Goal: Task Accomplishment & Management: Use online tool/utility

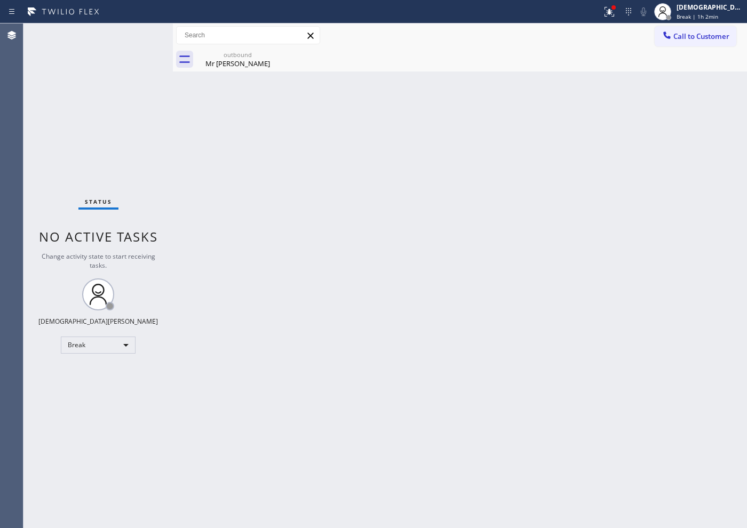
click at [11, 178] on div "Agent Desktop" at bounding box center [11, 275] width 23 height 505
click at [114, 345] on body "Status report Issue detected This issue could affect your workflow. Please cont…" at bounding box center [373, 264] width 747 height 528
click at [107, 374] on li "Available" at bounding box center [97, 373] width 73 height 13
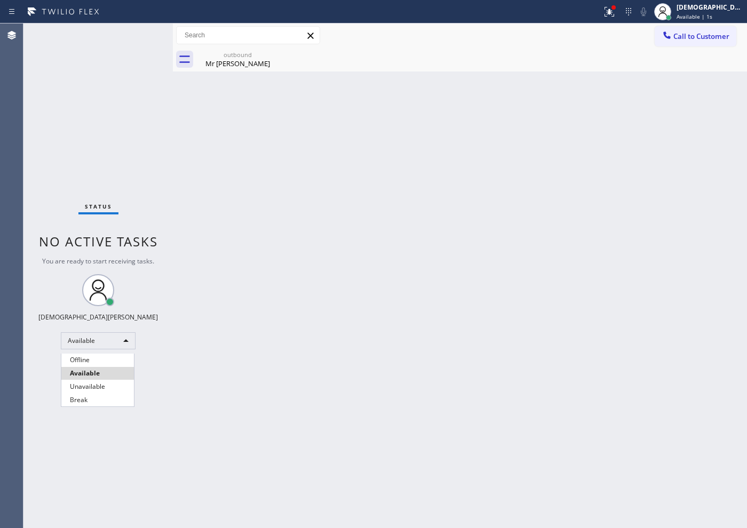
click at [26, 325] on div at bounding box center [373, 264] width 747 height 528
click at [260, 322] on div at bounding box center [373, 264] width 747 height 528
click at [261, 323] on div at bounding box center [373, 264] width 747 height 528
click at [264, 347] on div at bounding box center [373, 264] width 747 height 528
click at [357, 293] on div at bounding box center [373, 264] width 747 height 528
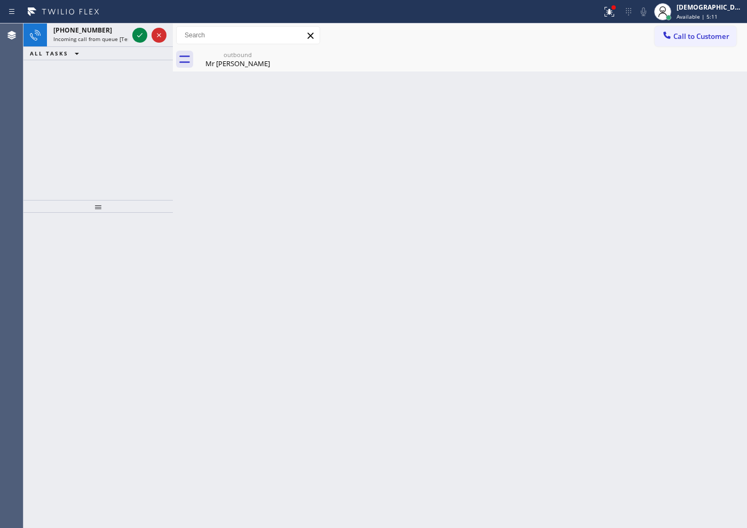
click at [39, 111] on div "[PHONE_NUMBER] Incoming call from queue [Test] All ALL TASKS ALL TASKS ACTIVE T…" at bounding box center [97, 111] width 149 height 177
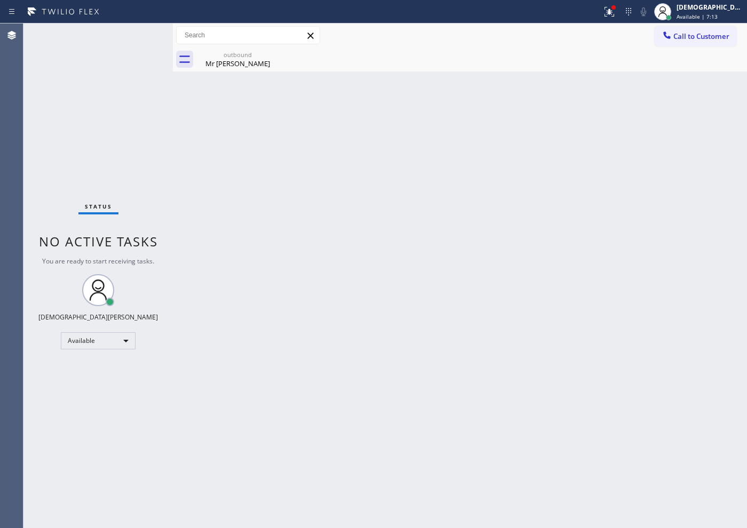
click at [138, 33] on div "Status No active tasks You are ready to start receiving tasks. Christian Cinco …" at bounding box center [97, 275] width 149 height 505
click at [139, 33] on div "Status No active tasks You are ready to start receiving tasks. Christian Cinco …" at bounding box center [97, 275] width 149 height 505
click at [139, 34] on div "Status No active tasks You are ready to start receiving tasks. Christian Cinco …" at bounding box center [97, 275] width 149 height 505
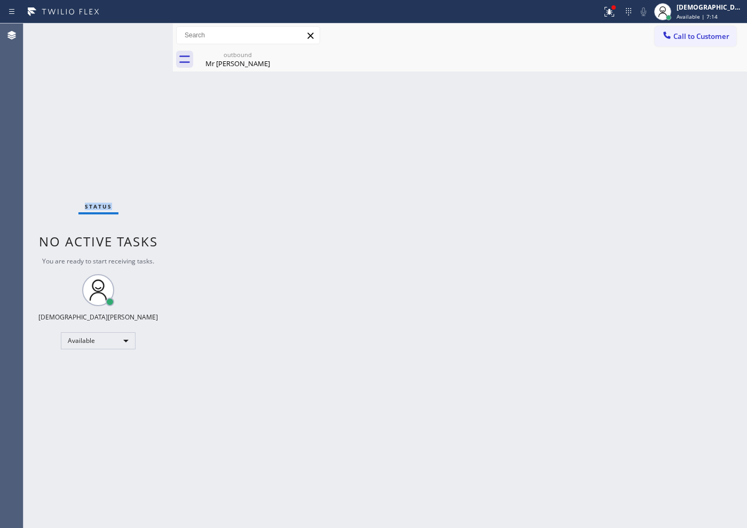
click at [139, 34] on div "Status No active tasks You are ready to start receiving tasks. Christian Cinco …" at bounding box center [97, 275] width 149 height 505
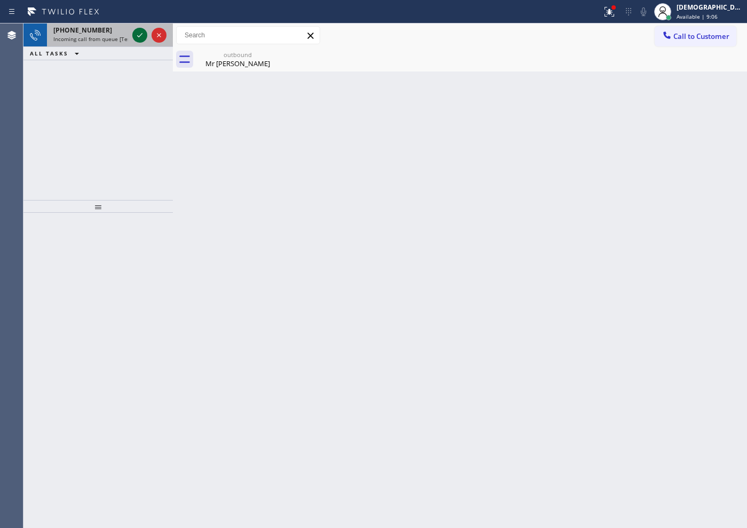
click at [139, 34] on icon at bounding box center [139, 35] width 13 height 13
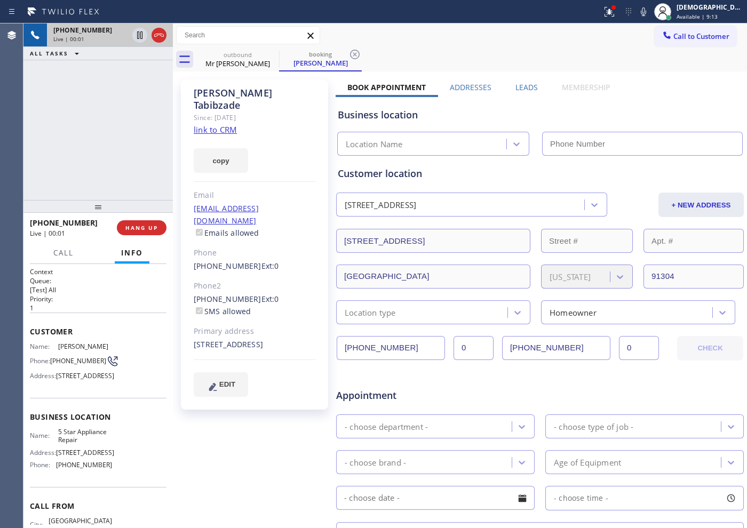
type input "[PHONE_NUMBER]"
click at [210, 124] on link "link to CRM" at bounding box center [215, 129] width 43 height 11
click at [139, 34] on icon at bounding box center [139, 34] width 5 height 7
click at [140, 33] on icon at bounding box center [139, 35] width 13 height 13
click at [97, 148] on div "[PHONE_NUMBER] Live | 06:28 ALL TASKS ALL TASKS ACTIVE TASKS TASKS IN WRAP UP" at bounding box center [97, 111] width 149 height 177
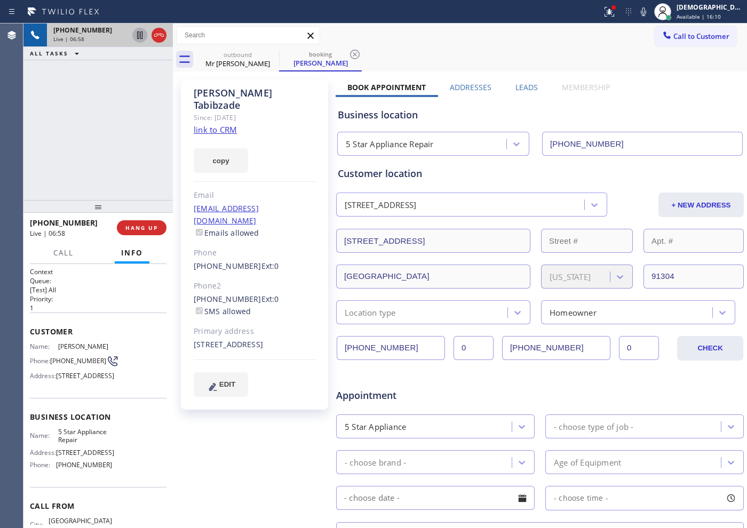
click at [158, 37] on icon at bounding box center [159, 35] width 13 height 13
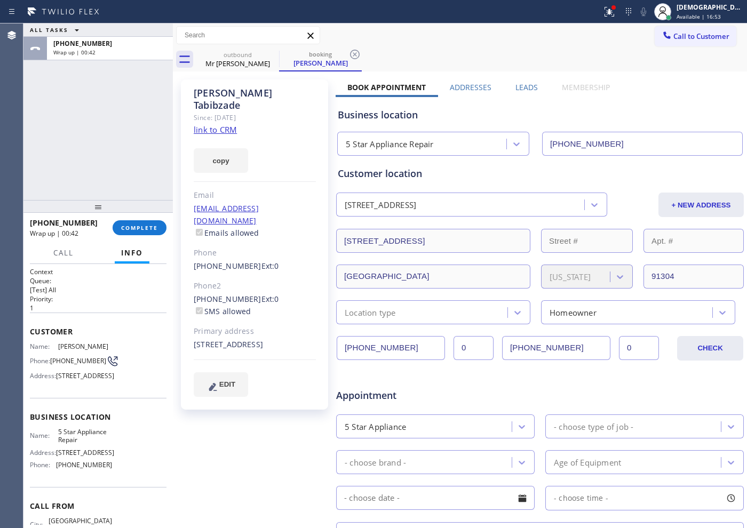
click at [82, 140] on div "ALL TASKS ALL TASKS ACTIVE TASKS TASKS IN WRAP UP [PHONE_NUMBER] Wrap up | 00:42" at bounding box center [97, 111] width 149 height 177
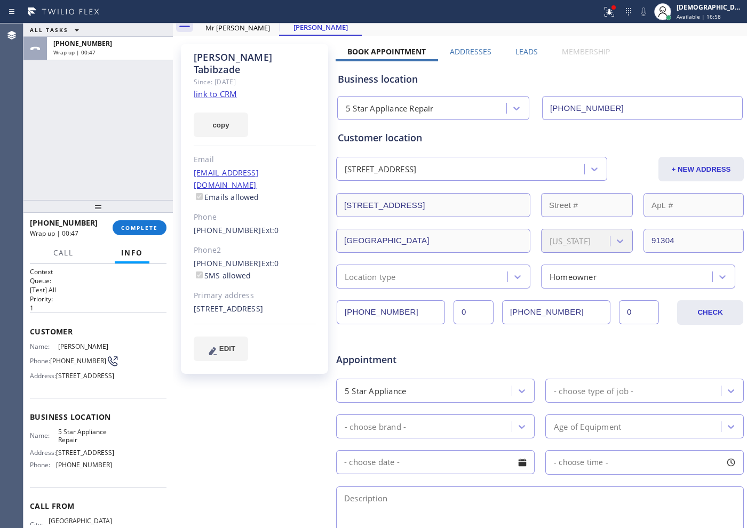
scroll to position [67, 0]
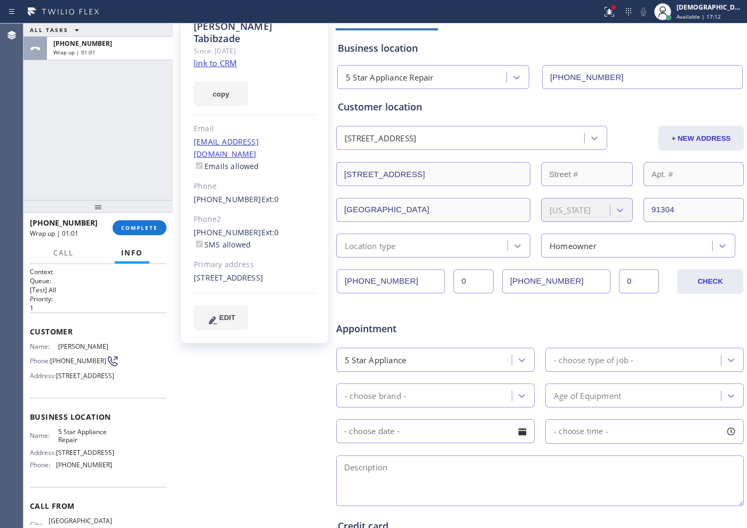
click at [420, 480] on textarea at bounding box center [540, 481] width 408 height 51
paste textarea "11-2 | $69 | Wolf | oven | its not working, it turns on but it`s not heating up…"
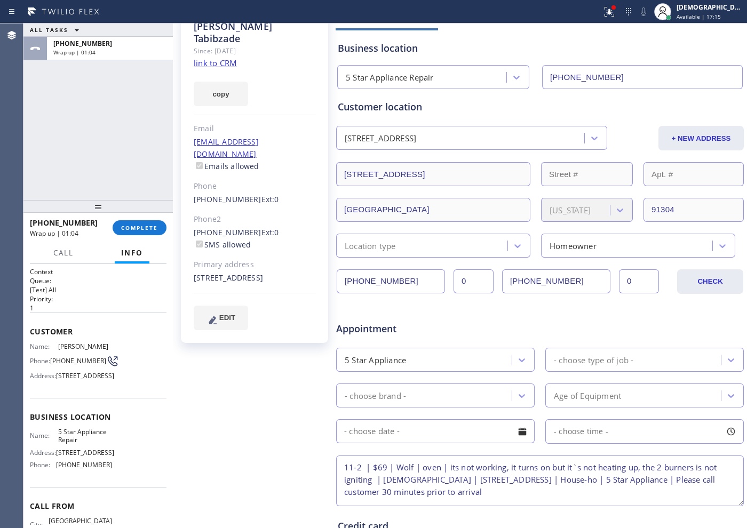
drag, startPoint x: 359, startPoint y: 468, endPoint x: 335, endPoint y: 470, distance: 24.1
click at [335, 470] on div "11-2 | $69 | Wolf | oven | its not working, it turns on but it`s not heating up…" at bounding box center [540, 482] width 410 height 53
drag, startPoint x: 387, startPoint y: 469, endPoint x: 371, endPoint y: 469, distance: 16.0
click at [371, 469] on textarea "9-12 | $69 | Wolf | oven | its not working, it turns on but it`s not heating up…" at bounding box center [540, 481] width 408 height 51
drag, startPoint x: 390, startPoint y: 481, endPoint x: 457, endPoint y: 470, distance: 67.6
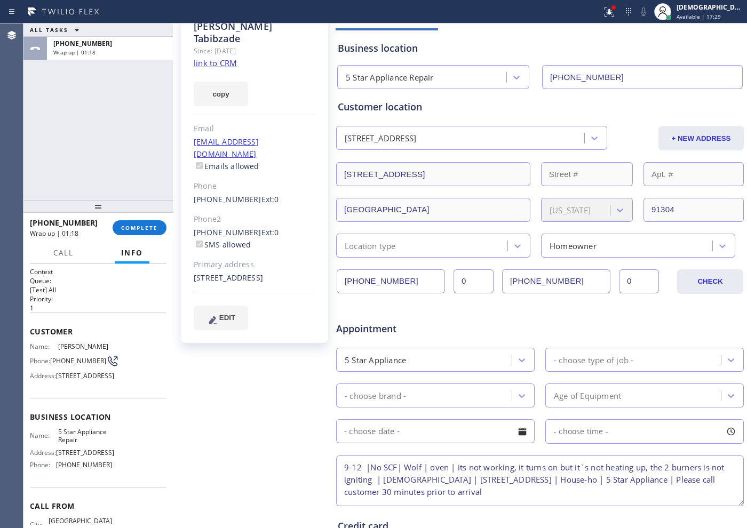
click at [457, 470] on textarea "9-12 |No SCF| Wolf | oven | its not working, it turns on but it`s not heating u…" at bounding box center [540, 481] width 408 height 51
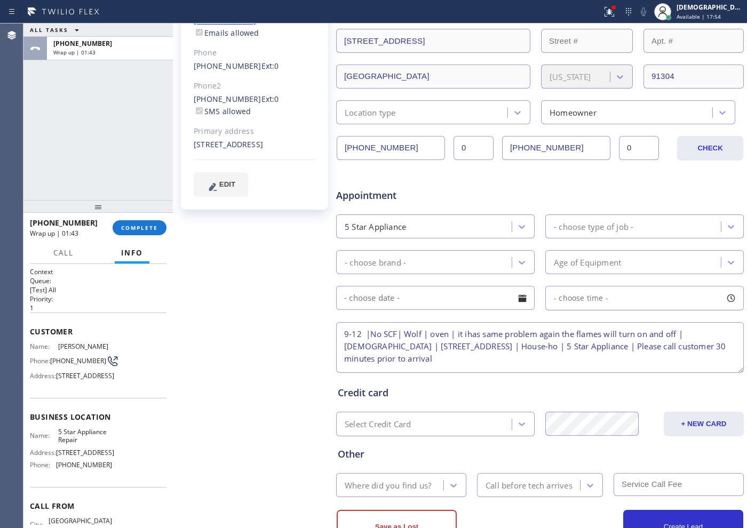
type textarea "9-12 |No SCF| Wolf | oven | it ihas same problem again the flames will turn on …"
click at [416, 483] on div "Where did you find us?" at bounding box center [388, 485] width 86 height 12
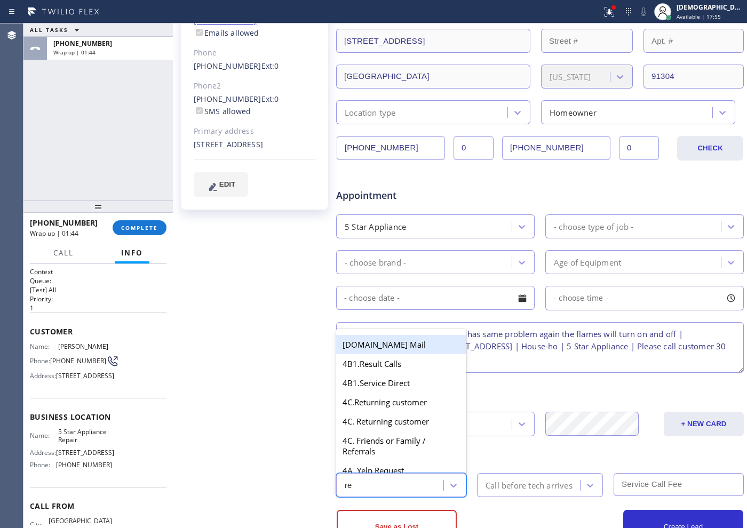
type input "ret"
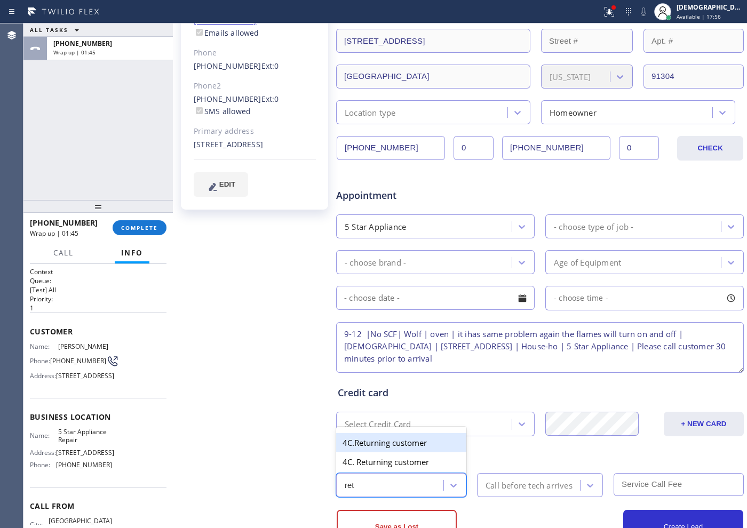
click at [405, 441] on div "4C.Returning customer" at bounding box center [401, 442] width 130 height 19
click at [535, 486] on div "Call before tech arrives" at bounding box center [528, 485] width 87 height 12
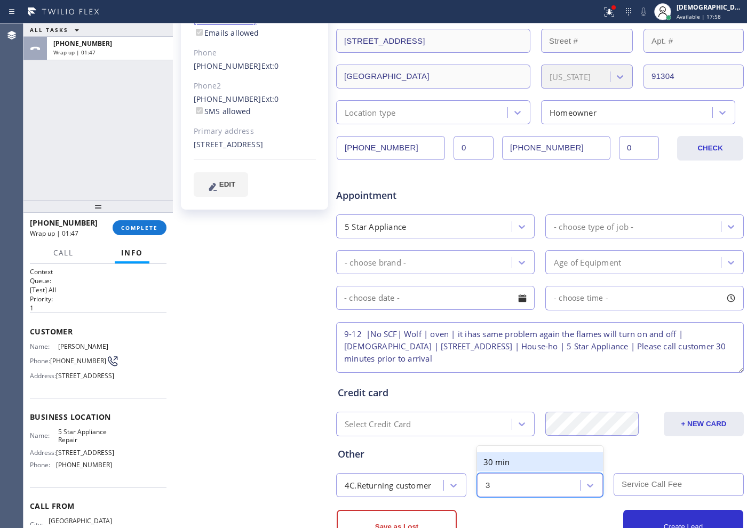
type input "30"
click at [551, 465] on div "30 min" at bounding box center [540, 461] width 126 height 19
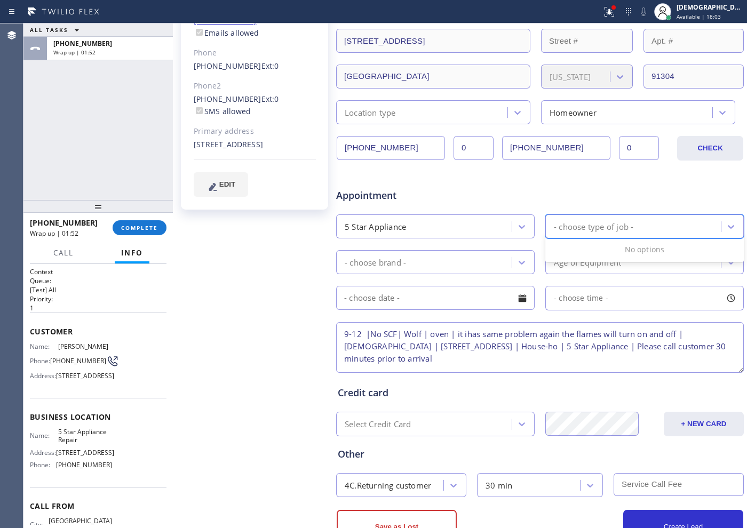
click at [606, 228] on div "- choose type of job -" at bounding box center [593, 226] width 79 height 12
drag, startPoint x: 491, startPoint y: 225, endPoint x: 490, endPoint y: 232, distance: 7.6
click at [491, 225] on div "5 Star Appliance" at bounding box center [425, 226] width 172 height 19
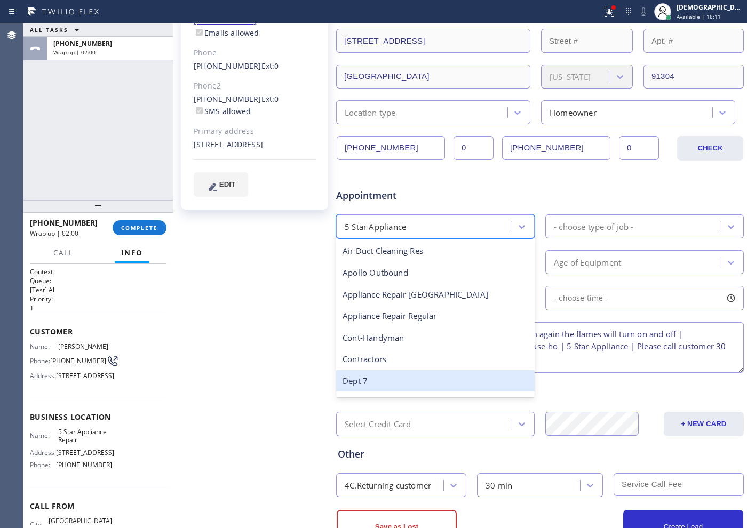
scroll to position [67, 0]
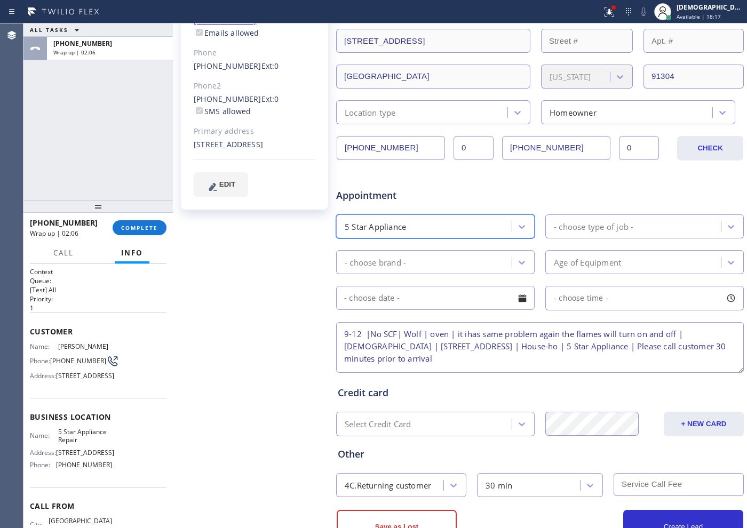
click at [378, 221] on div "5 Star Appliance" at bounding box center [375, 226] width 61 height 12
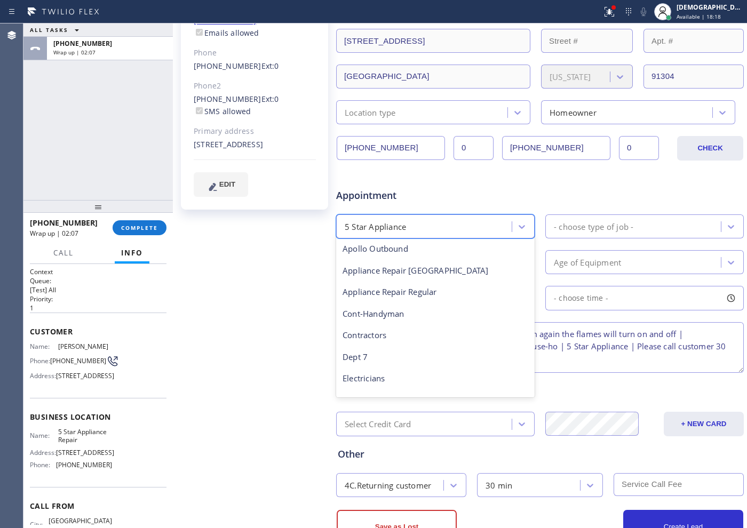
scroll to position [133, 0]
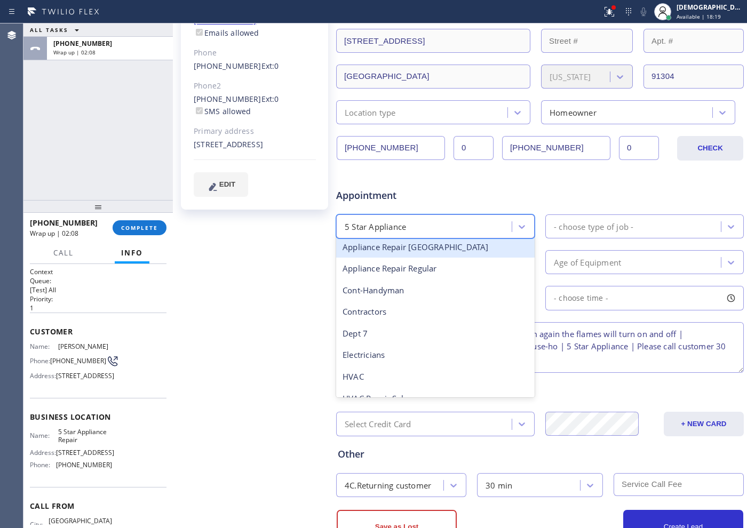
click at [444, 247] on div "Appliance Repair [GEOGRAPHIC_DATA]" at bounding box center [435, 247] width 198 height 22
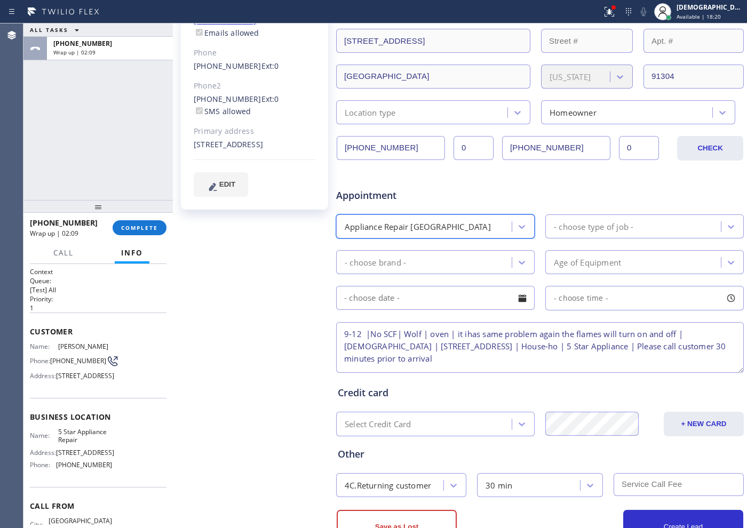
click at [603, 224] on div "- choose type of job -" at bounding box center [593, 226] width 79 height 12
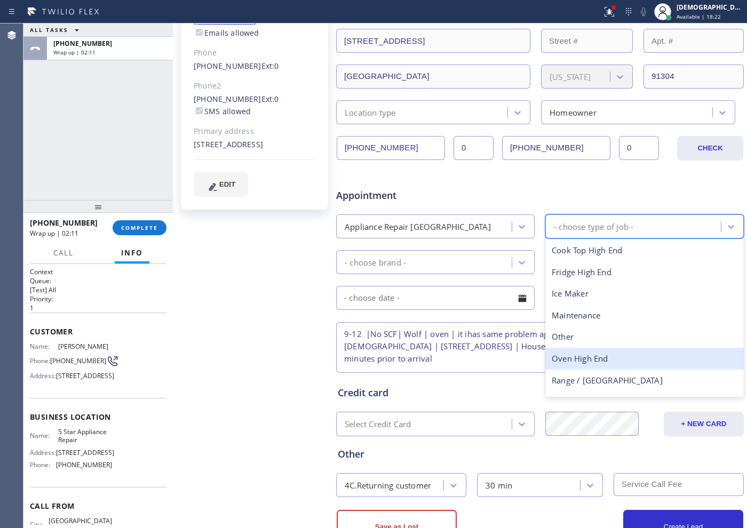
click at [601, 358] on div "Oven High End" at bounding box center [644, 359] width 198 height 22
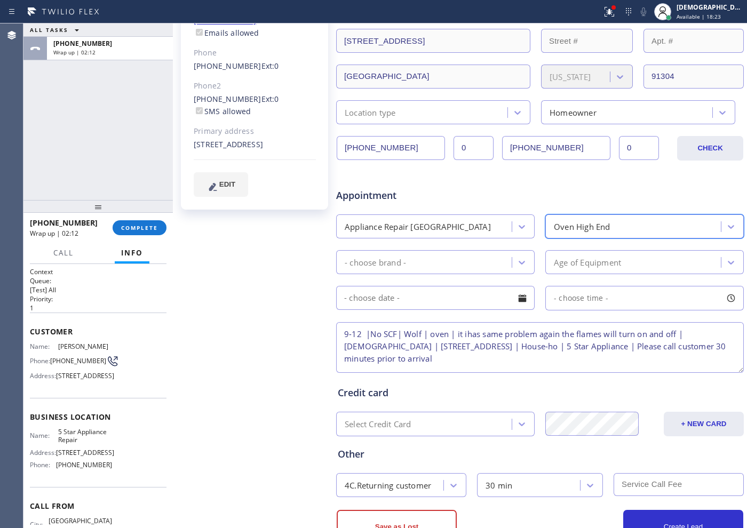
click at [465, 264] on div "- choose brand -" at bounding box center [425, 262] width 172 height 19
click at [488, 259] on div "- choose brand -" at bounding box center [425, 262] width 172 height 19
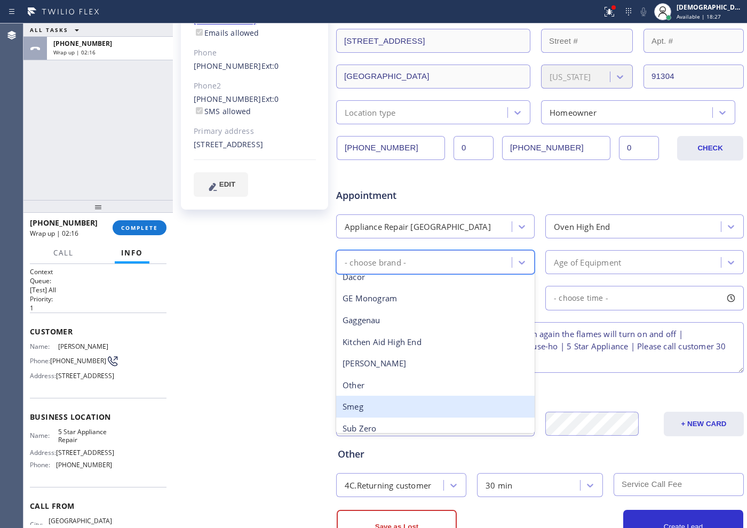
scroll to position [147, 0]
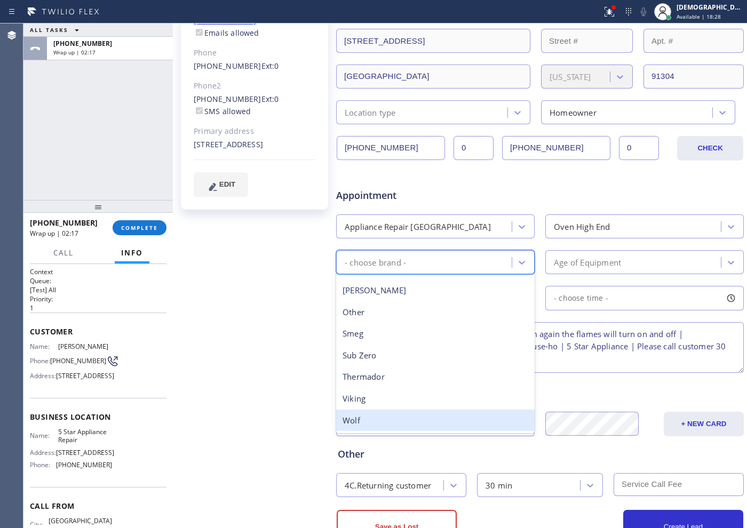
click at [409, 418] on div "Wolf" at bounding box center [435, 421] width 198 height 22
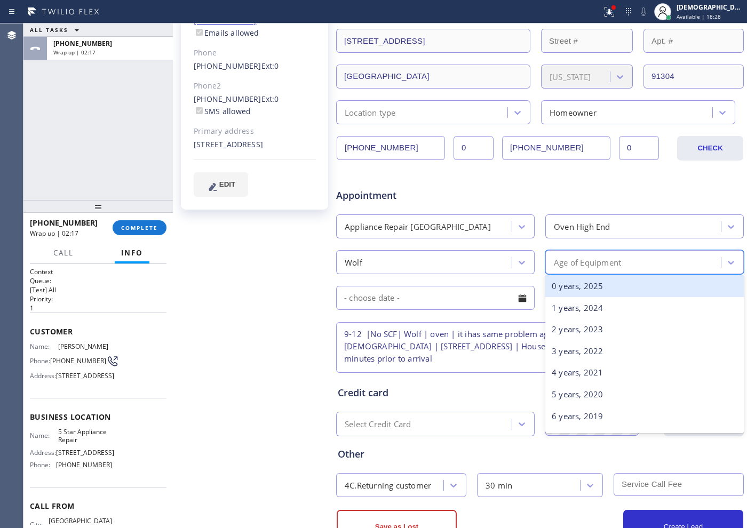
click at [570, 264] on div "Age of Equipment" at bounding box center [587, 262] width 67 height 12
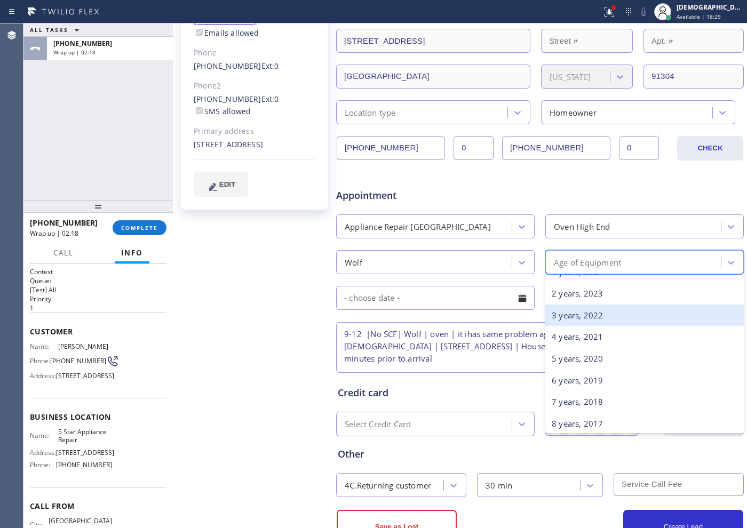
scroll to position [67, 0]
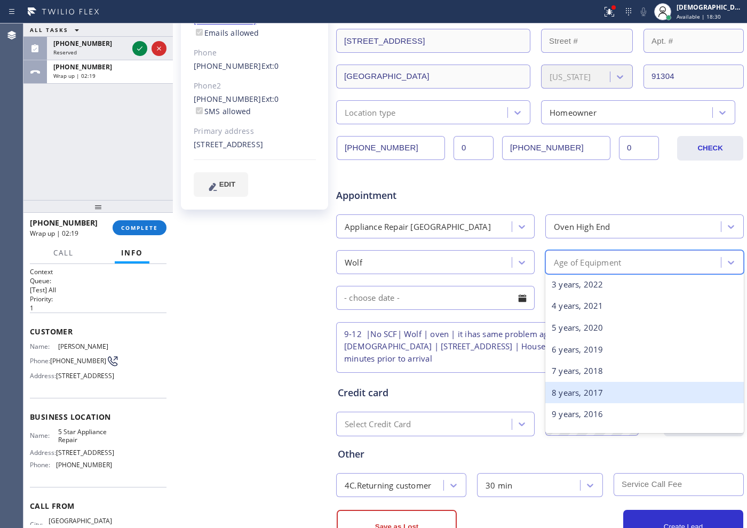
click at [585, 385] on div "8 years, 2017" at bounding box center [644, 393] width 198 height 22
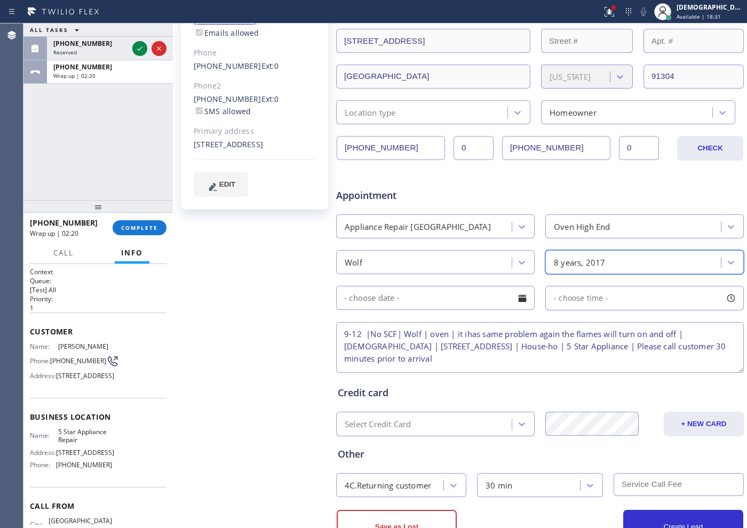
click at [425, 300] on input "text" at bounding box center [435, 298] width 198 height 24
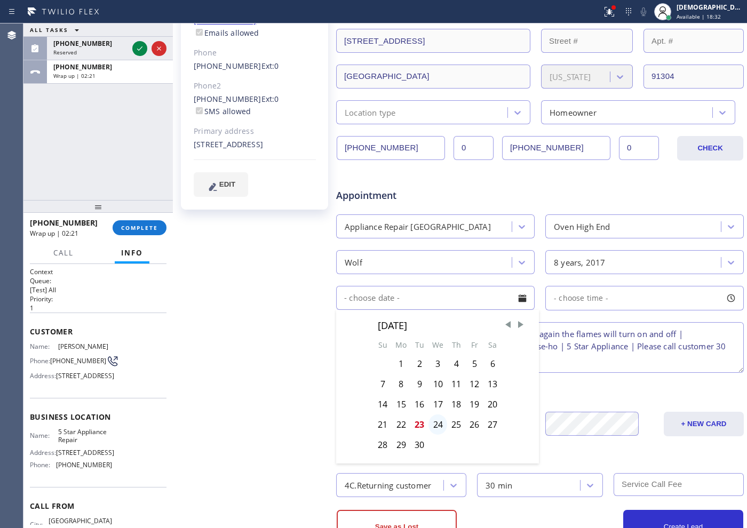
click at [438, 426] on div "24" at bounding box center [437, 424] width 19 height 20
type input "[DATE]"
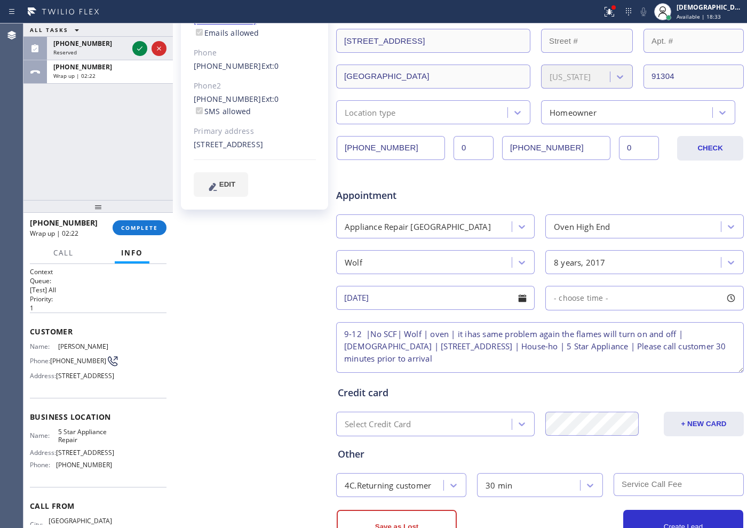
click at [612, 299] on div "- choose time -" at bounding box center [644, 298] width 198 height 25
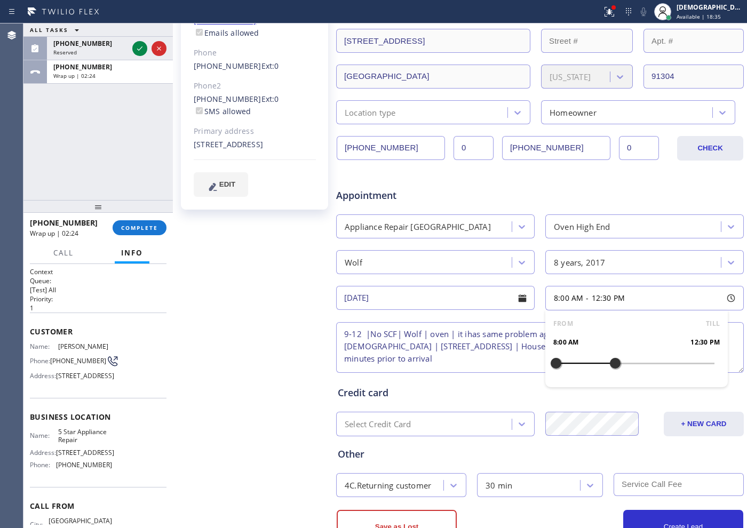
drag, startPoint x: 555, startPoint y: 359, endPoint x: 607, endPoint y: 370, distance: 52.4
click at [609, 370] on div at bounding box center [615, 363] width 13 height 22
click at [602, 369] on div at bounding box center [608, 363] width 13 height 22
drag, startPoint x: 550, startPoint y: 362, endPoint x: 565, endPoint y: 366, distance: 15.9
click at [565, 366] on div at bounding box center [569, 363] width 13 height 22
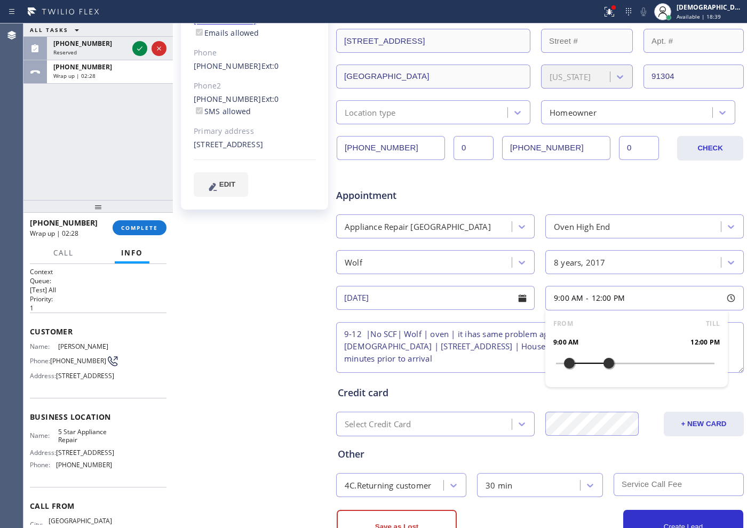
click at [491, 344] on textarea "9-12 |No SCF| Wolf | oven | it ihas same problem again the flames will turn on …" at bounding box center [540, 347] width 408 height 51
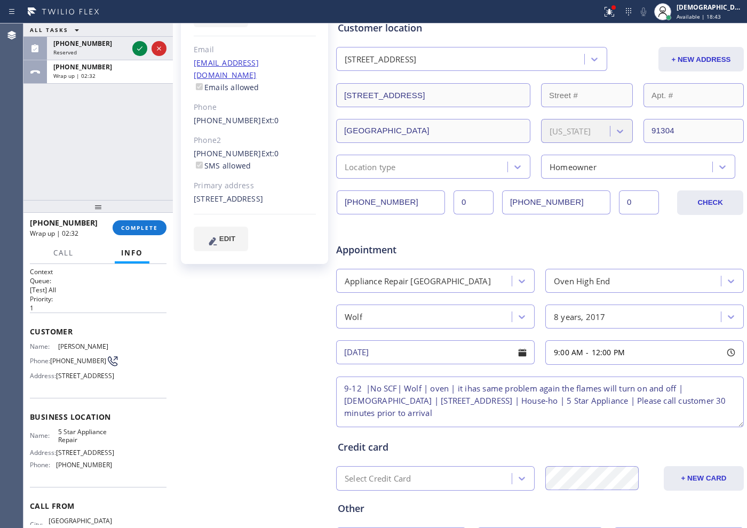
scroll to position [240, 0]
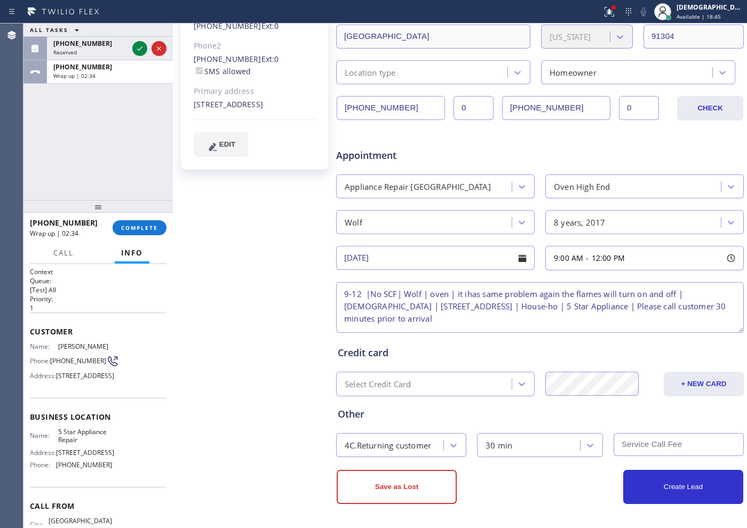
click at [652, 450] on input "text" at bounding box center [678, 444] width 130 height 23
type input "0"
click at [658, 498] on button "Create Lead" at bounding box center [683, 487] width 120 height 34
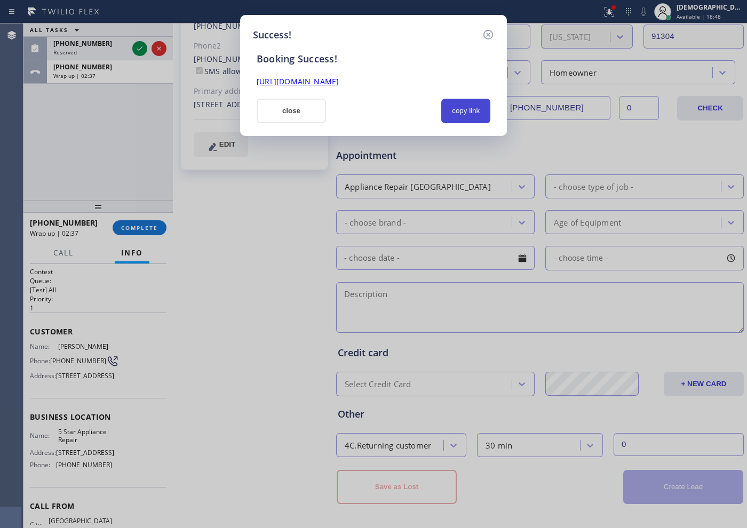
click at [467, 106] on button "copy link" at bounding box center [465, 111] width 49 height 25
click at [339, 84] on link "[URL][DOMAIN_NAME]" at bounding box center [298, 81] width 82 height 10
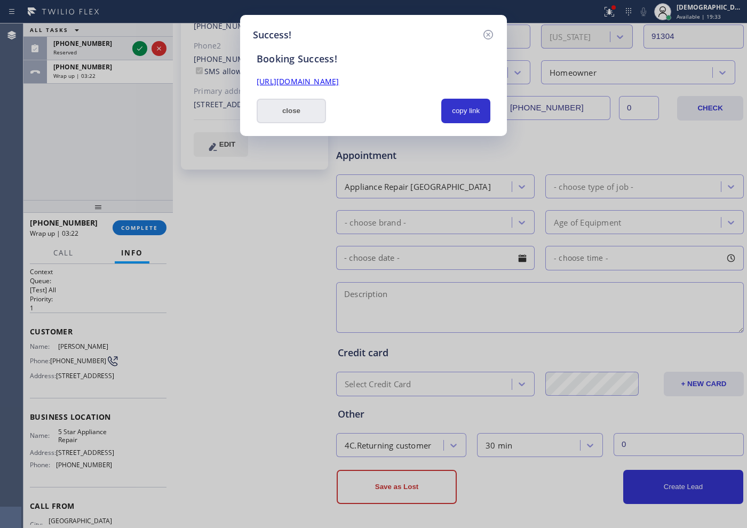
click at [261, 111] on button "close" at bounding box center [291, 111] width 69 height 25
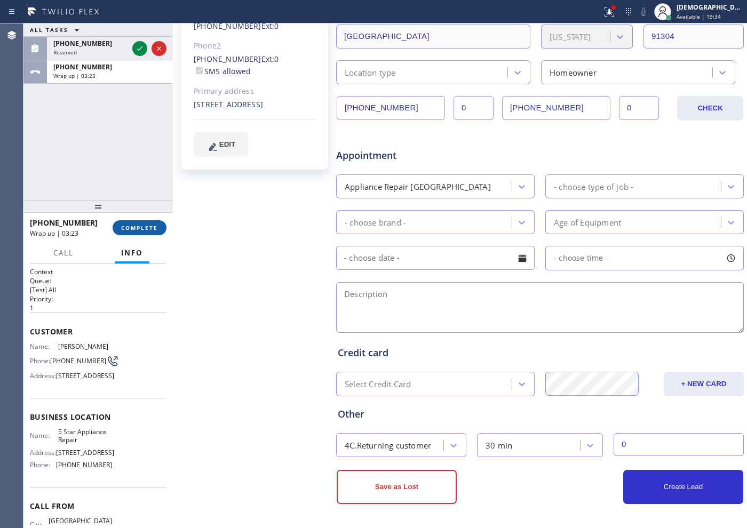
click at [143, 228] on span "COMPLETE" at bounding box center [139, 227] width 37 height 7
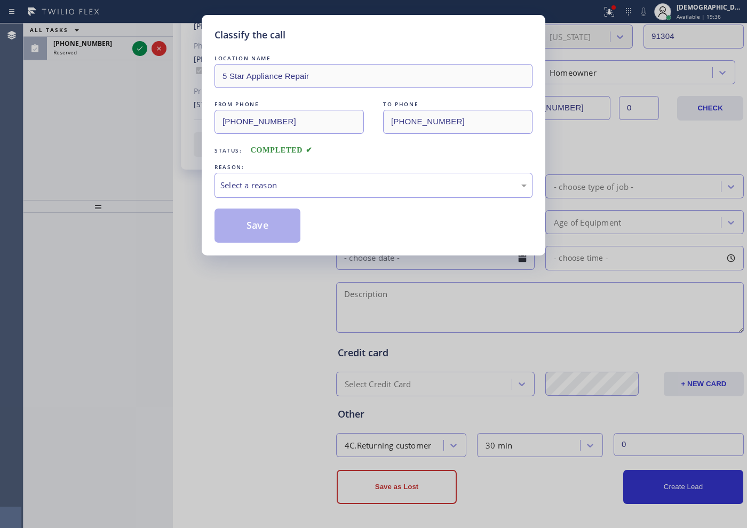
drag, startPoint x: 314, startPoint y: 191, endPoint x: 310, endPoint y: 196, distance: 5.8
click at [314, 192] on div "Select a reason" at bounding box center [373, 185] width 318 height 25
click at [262, 230] on button "Save" at bounding box center [257, 226] width 86 height 34
type input "[PHONE_NUMBER]"
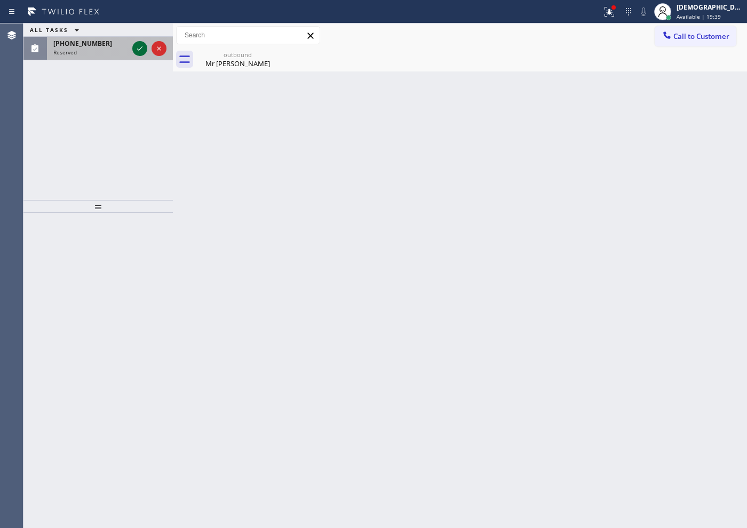
click at [139, 47] on icon at bounding box center [139, 48] width 13 height 13
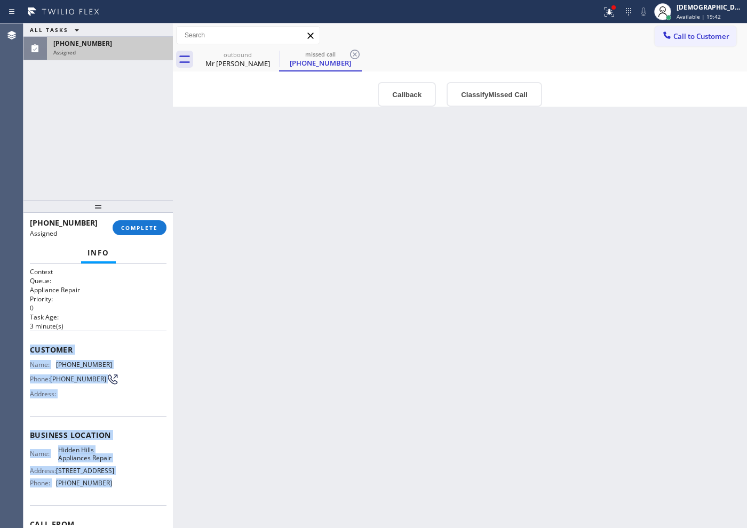
drag, startPoint x: 115, startPoint y: 427, endPoint x: 30, endPoint y: 355, distance: 110.9
click at [30, 355] on div "Context Queue: Appliance Repair Priority: 0 Task Age: [DEMOGRAPHIC_DATA] minute…" at bounding box center [98, 426] width 137 height 318
copy div "Customer Name: [PHONE_NUMBER] Phone: [PHONE_NUMBER] Address: Business location …"
click at [137, 224] on span "COMPLETE" at bounding box center [139, 227] width 37 height 7
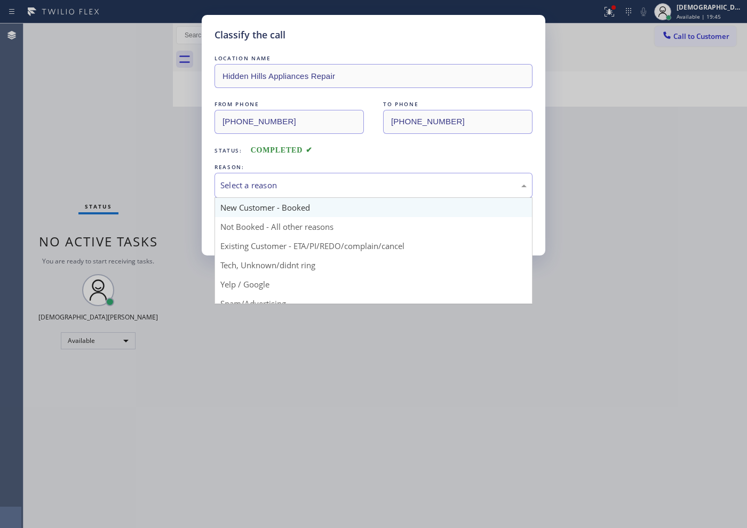
drag, startPoint x: 225, startPoint y: 185, endPoint x: 240, endPoint y: 208, distance: 27.1
click at [226, 186] on div "Select a reason" at bounding box center [373, 185] width 306 height 12
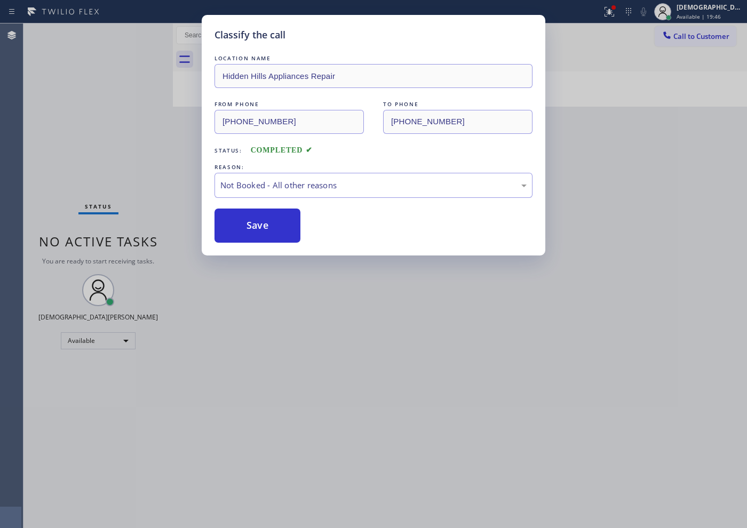
click at [243, 224] on button "Save" at bounding box center [257, 226] width 86 height 34
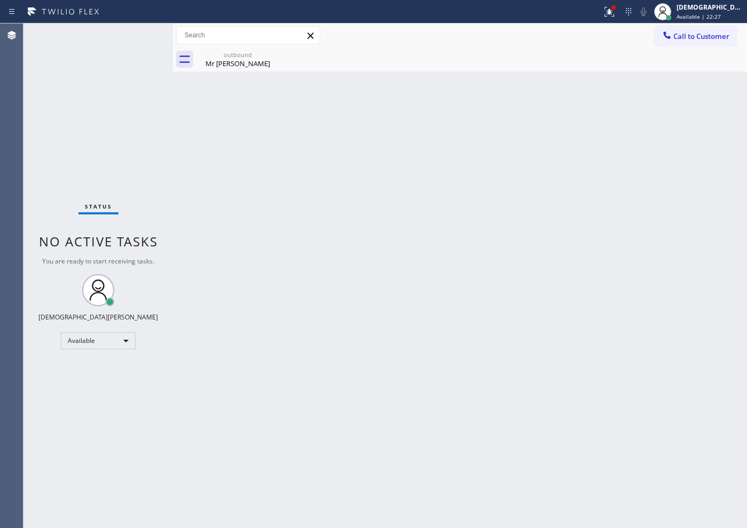
click at [74, 130] on div "Status No active tasks You are ready to start receiving tasks. Christian Cinco …" at bounding box center [97, 275] width 149 height 505
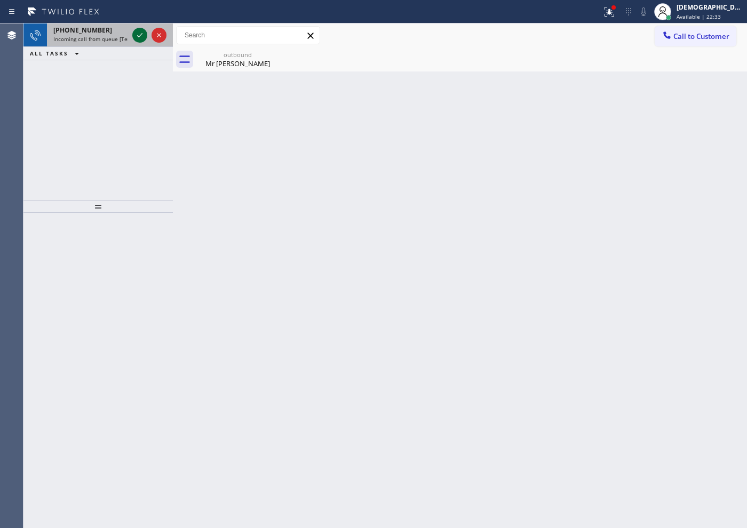
click at [135, 38] on icon at bounding box center [139, 35] width 13 height 13
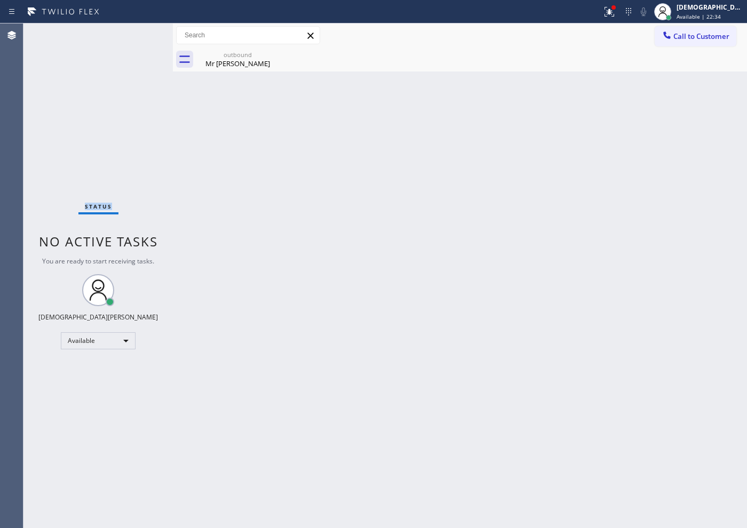
click at [135, 38] on div "Status No active tasks You are ready to start receiving tasks. Christian Cinco …" at bounding box center [97, 275] width 149 height 505
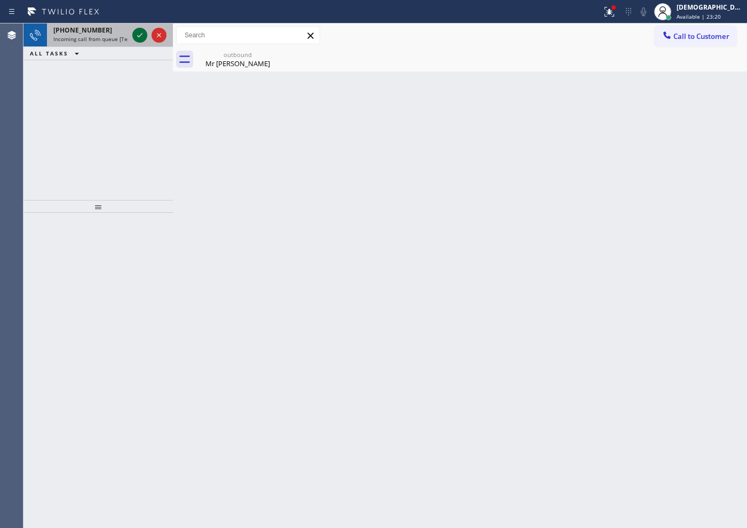
click at [139, 41] on icon at bounding box center [139, 35] width 13 height 13
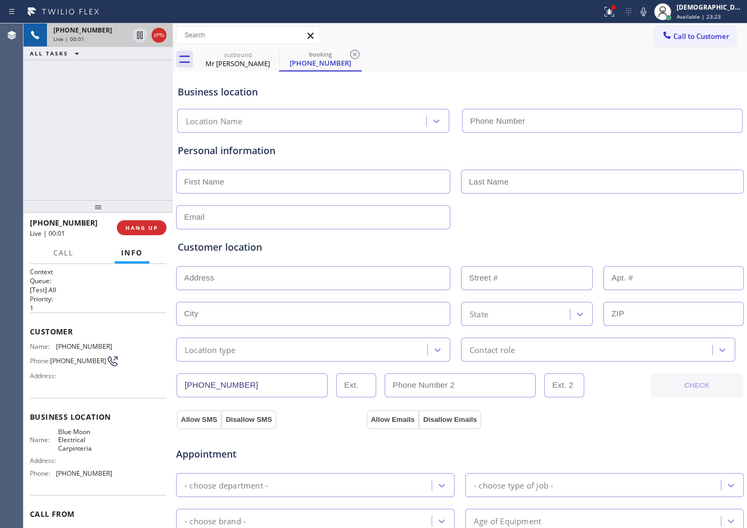
type input "[PHONE_NUMBER]"
click at [161, 37] on icon at bounding box center [159, 35] width 13 height 13
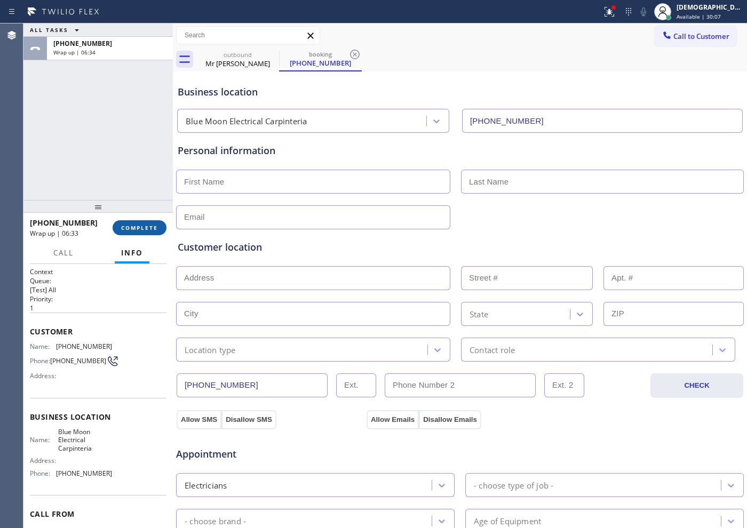
click at [135, 224] on span "COMPLETE" at bounding box center [139, 227] width 37 height 7
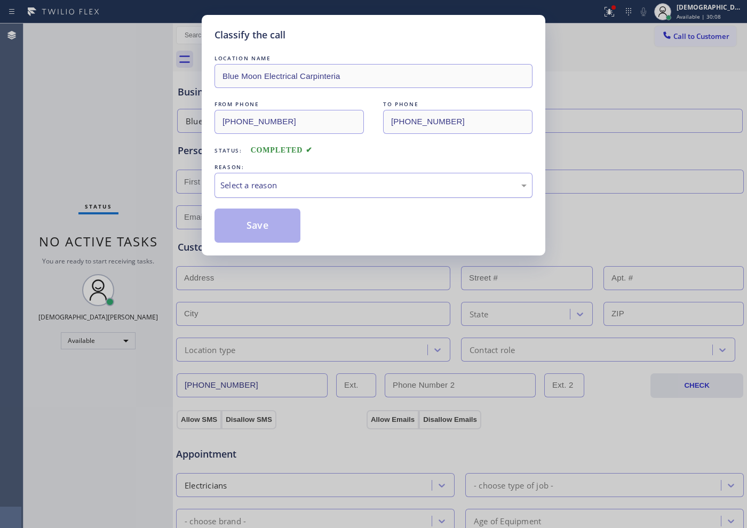
click at [251, 190] on div "Select a reason" at bounding box center [373, 185] width 306 height 12
click at [249, 229] on button "Save" at bounding box center [257, 226] width 86 height 34
type input "[PHONE_NUMBER]"
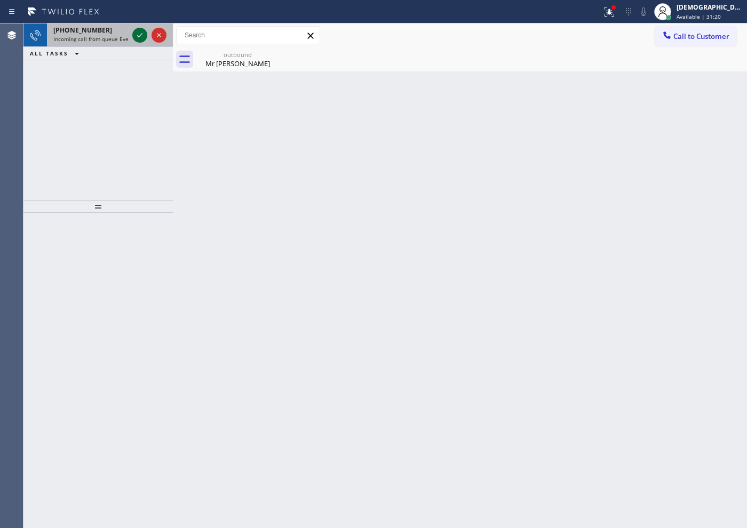
click at [139, 39] on icon at bounding box center [139, 35] width 13 height 13
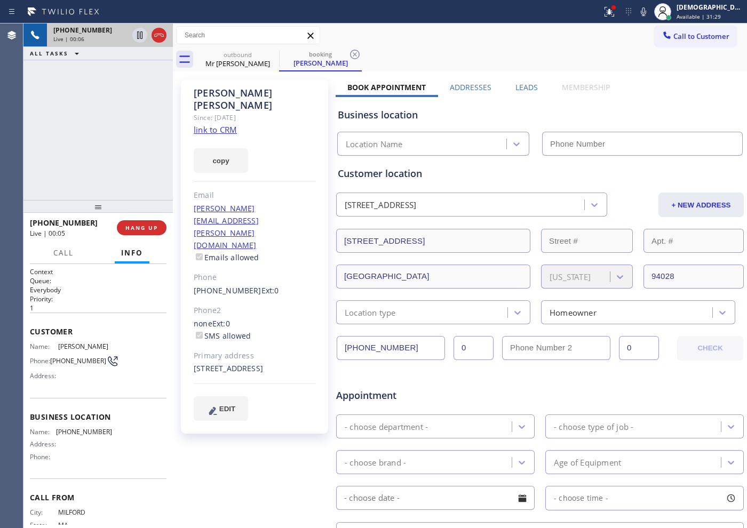
click at [222, 124] on link "link to CRM" at bounding box center [215, 129] width 43 height 11
click at [138, 31] on icon at bounding box center [139, 35] width 13 height 13
click at [140, 31] on icon at bounding box center [139, 35] width 13 height 13
click at [81, 110] on div "[PHONE_NUMBER] Live | 07:29 ALL TASKS ALL TASKS ACTIVE TASKS TASKS IN WRAP UP" at bounding box center [97, 111] width 149 height 177
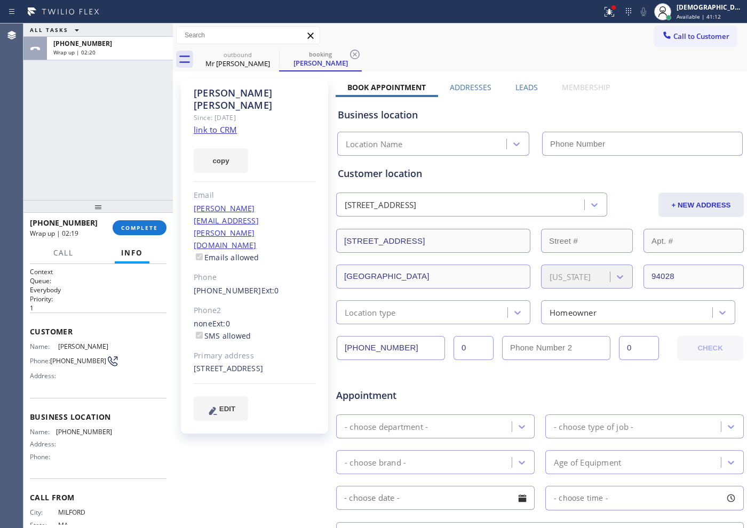
click at [37, 153] on div "ALL TASKS ALL TASKS ACTIVE TASKS TASKS IN WRAP UP [PHONE_NUMBER] Wrap up | 02:20" at bounding box center [97, 111] width 149 height 177
click at [120, 224] on button "COMPLETE" at bounding box center [140, 227] width 54 height 15
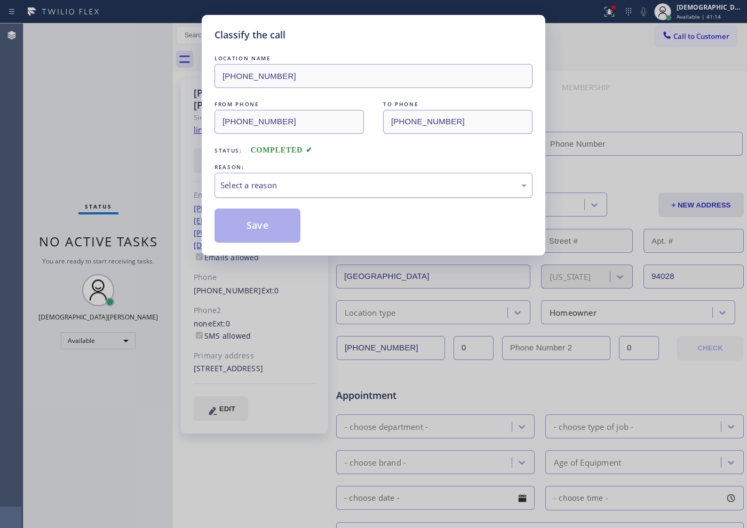
click at [243, 185] on div "Select a reason" at bounding box center [373, 185] width 306 height 12
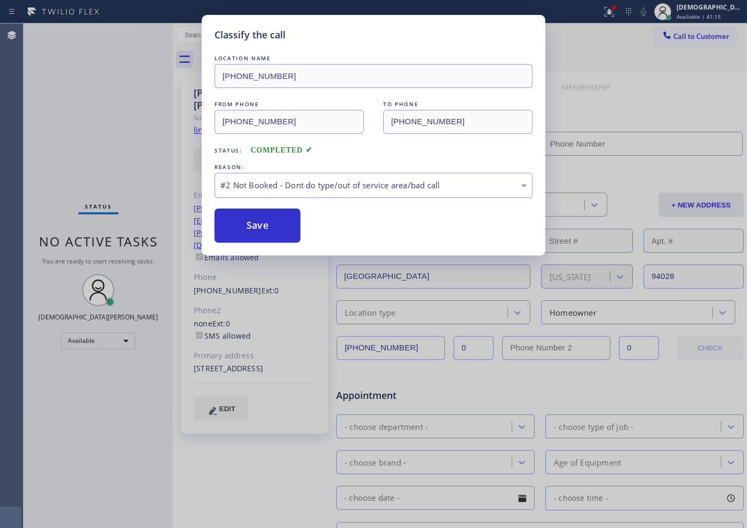
click at [245, 189] on div "#2 Not Booked - Dont do type/out of service area/bad call" at bounding box center [373, 185] width 306 height 12
click at [252, 243] on div "Classify the call LOCATION NAME [PHONE_NUMBER] FROM PHONE [PHONE_NUMBER] TO PHO…" at bounding box center [374, 135] width 344 height 241
click at [249, 235] on button "Save" at bounding box center [257, 226] width 86 height 34
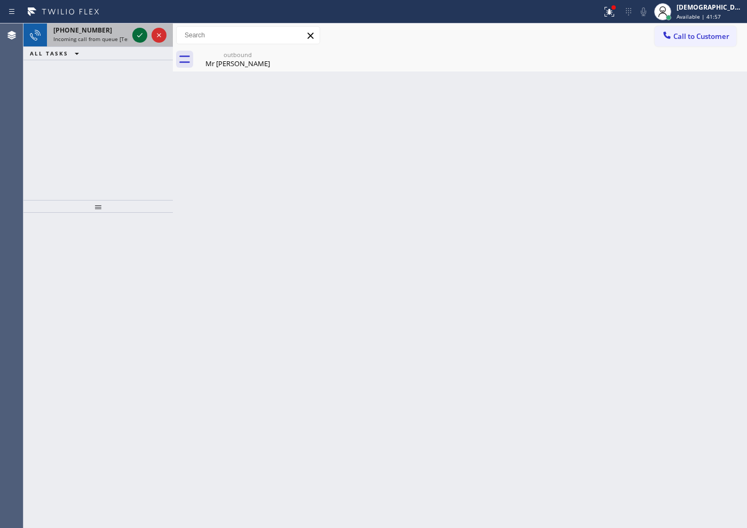
click at [135, 33] on icon at bounding box center [139, 35] width 13 height 13
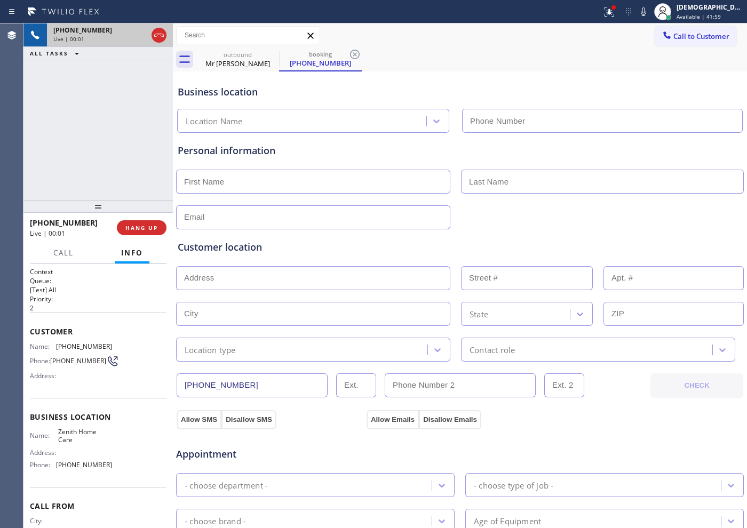
type input "[PHONE_NUMBER]"
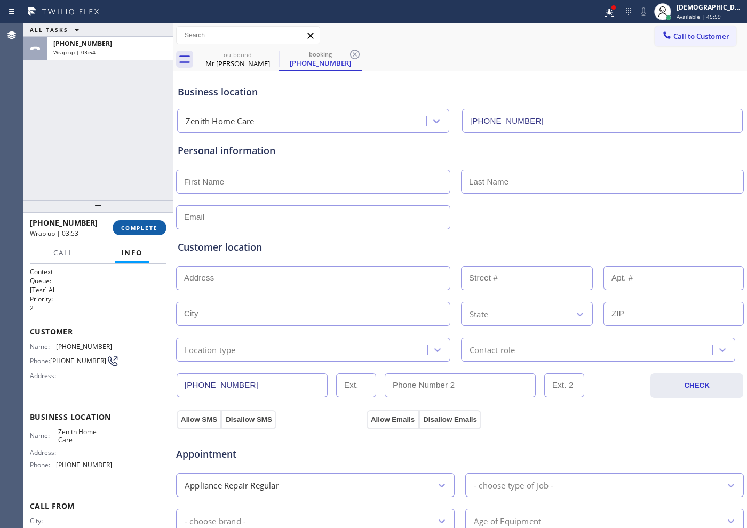
click at [143, 228] on span "COMPLETE" at bounding box center [139, 227] width 37 height 7
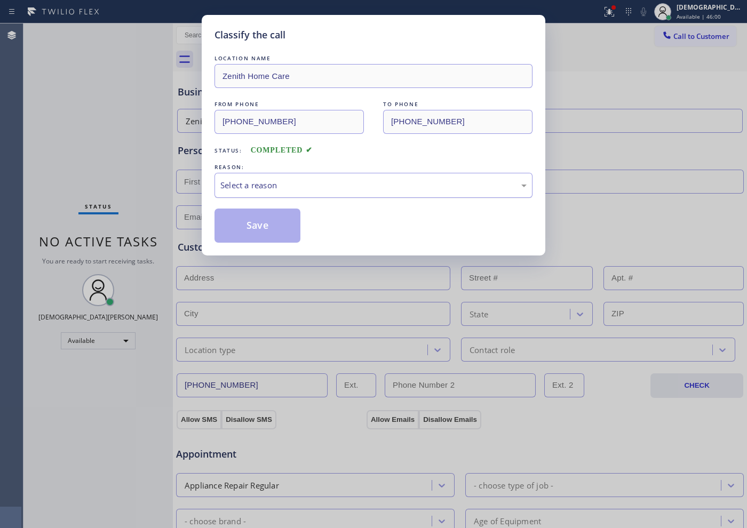
click at [252, 187] on div "Select a reason" at bounding box center [373, 185] width 306 height 12
click at [244, 221] on button "Save" at bounding box center [257, 226] width 86 height 34
type input "[PHONE_NUMBER]"
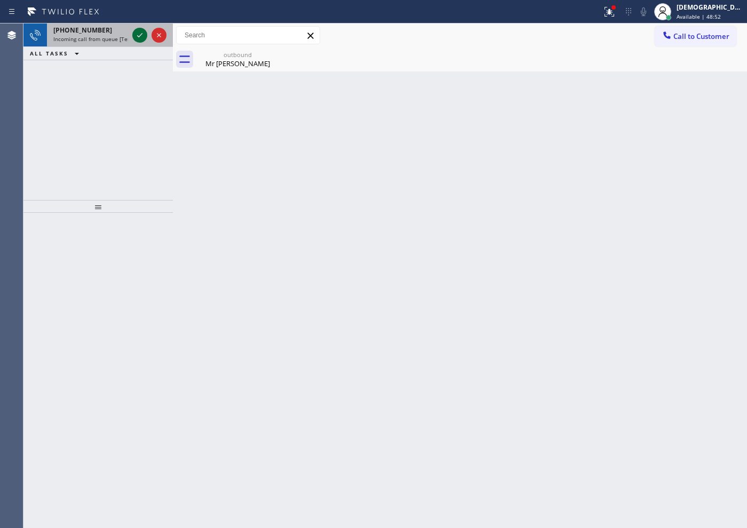
click at [137, 34] on icon at bounding box center [139, 35] width 13 height 13
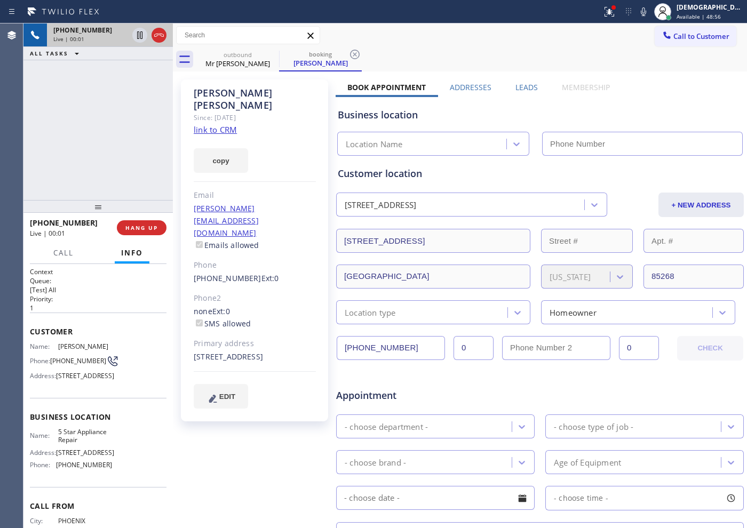
type input "[PHONE_NUMBER]"
click at [214, 124] on link "link to CRM" at bounding box center [215, 129] width 43 height 11
click at [133, 34] on icon at bounding box center [139, 35] width 13 height 13
click at [139, 36] on icon at bounding box center [139, 35] width 13 height 13
click at [160, 41] on div "Live | 07:33" at bounding box center [109, 38] width 113 height 7
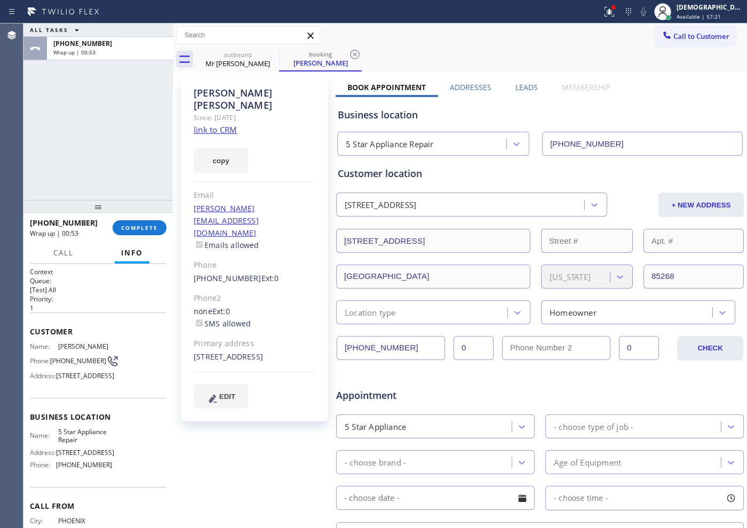
click at [40, 120] on div "ALL TASKS ALL TASKS ACTIVE TASKS TASKS IN WRAP UP [PHONE_NUMBER] Wrap up | 00:53" at bounding box center [97, 111] width 149 height 177
click at [154, 225] on span "COMPLETE" at bounding box center [139, 227] width 37 height 7
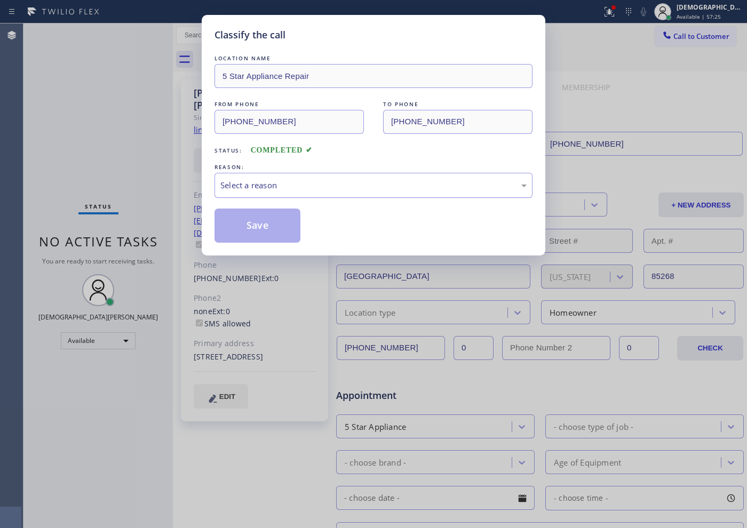
click at [302, 177] on div "Select a reason" at bounding box center [373, 185] width 318 height 25
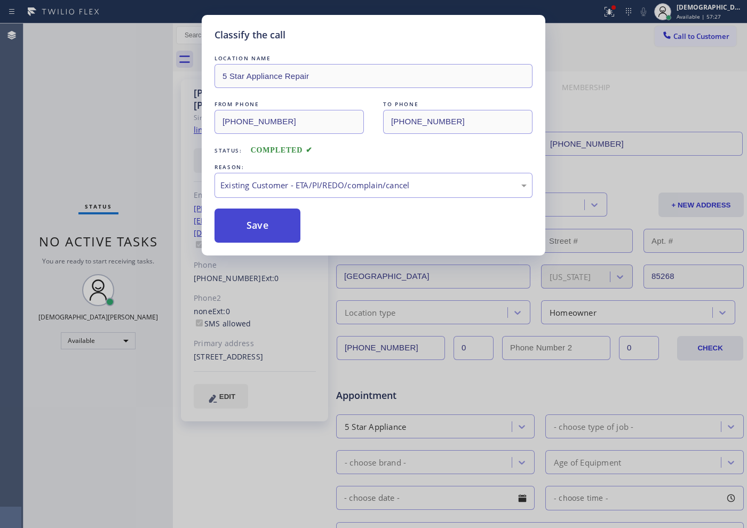
click at [270, 242] on button "Save" at bounding box center [257, 226] width 86 height 34
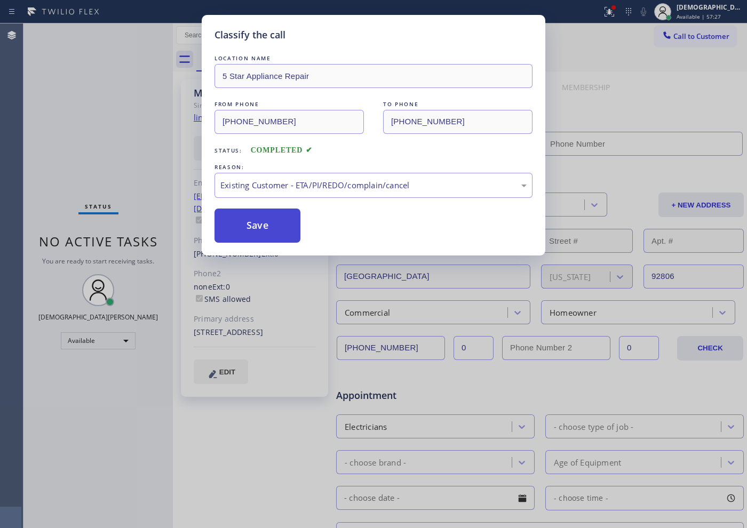
type input "[PHONE_NUMBER]"
click at [269, 232] on button "Save" at bounding box center [257, 226] width 86 height 34
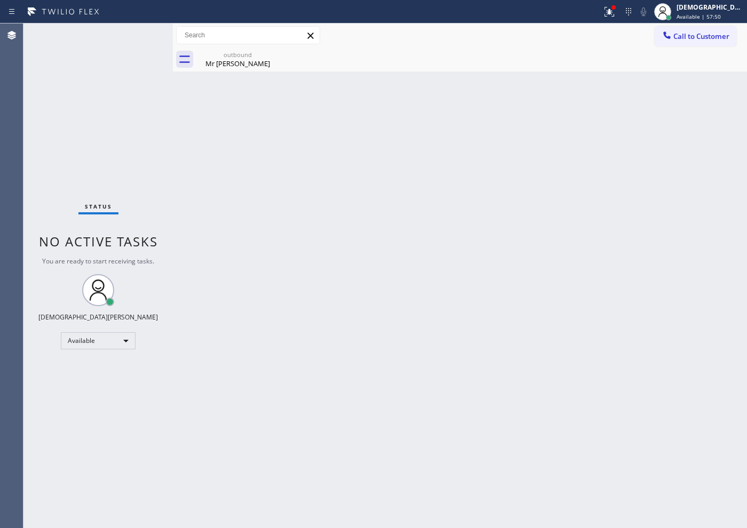
drag, startPoint x: 86, startPoint y: 110, endPoint x: 108, endPoint y: 139, distance: 35.7
click at [86, 110] on div "Status No active tasks You are ready to start receiving tasks. Christian Cinco …" at bounding box center [97, 275] width 149 height 505
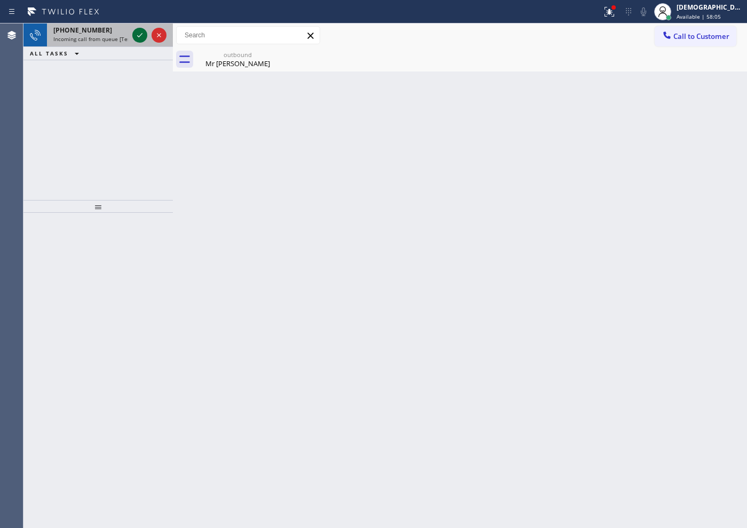
click at [142, 37] on icon at bounding box center [139, 35] width 13 height 13
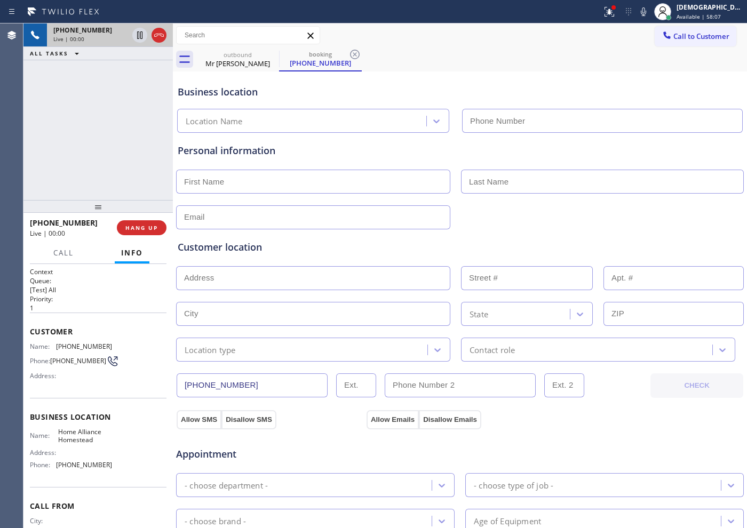
type input "[PHONE_NUMBER]"
click at [162, 37] on icon at bounding box center [159, 35] width 13 height 13
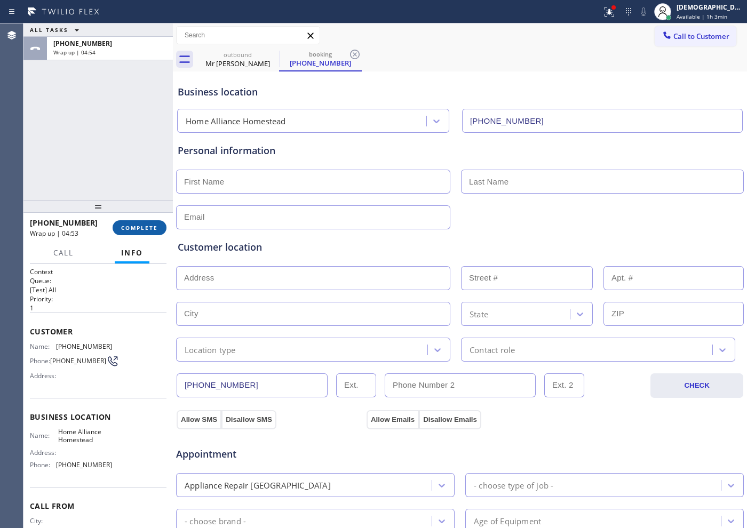
click at [127, 225] on span "COMPLETE" at bounding box center [139, 227] width 37 height 7
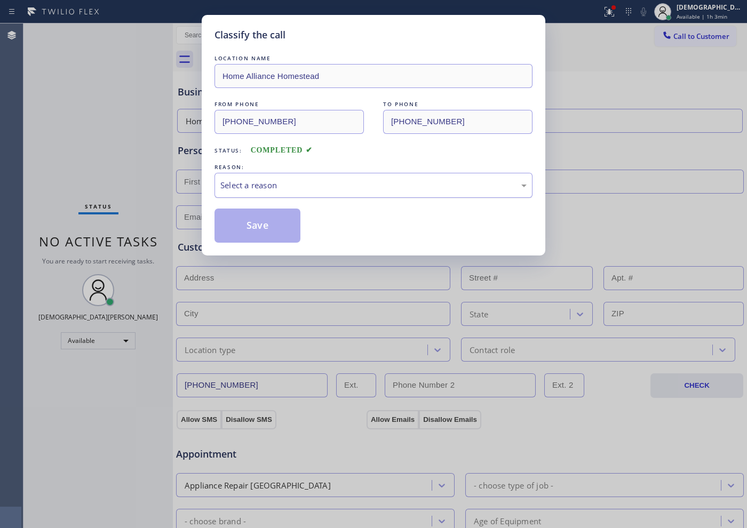
click at [234, 190] on div "Select a reason" at bounding box center [373, 185] width 306 height 12
click at [234, 221] on button "Save" at bounding box center [257, 226] width 86 height 34
type input "[PHONE_NUMBER]"
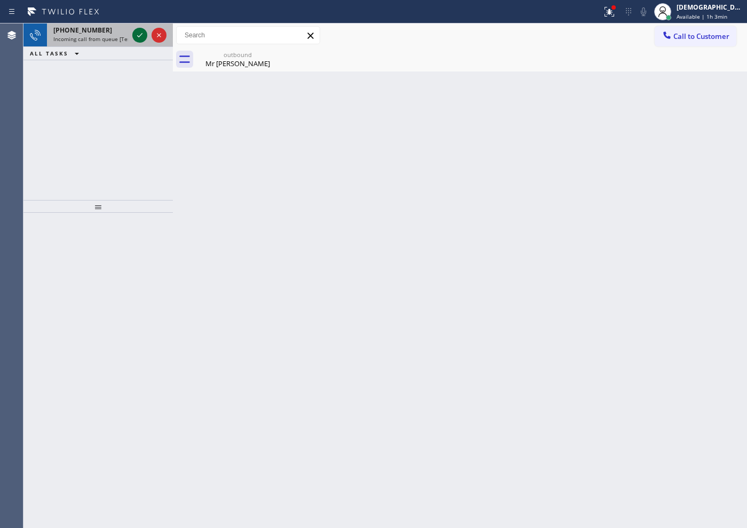
click at [139, 41] on icon at bounding box center [139, 35] width 13 height 13
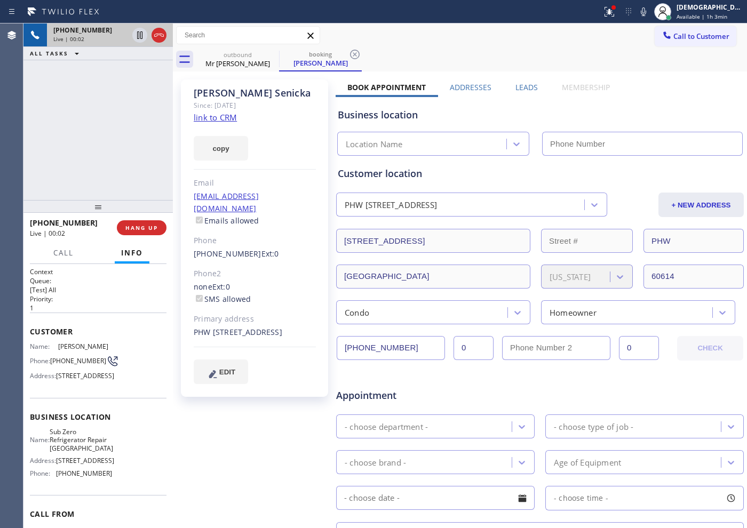
type input "[PHONE_NUMBER]"
click at [235, 117] on link "link to CRM" at bounding box center [215, 117] width 43 height 11
click at [137, 37] on icon at bounding box center [139, 34] width 5 height 7
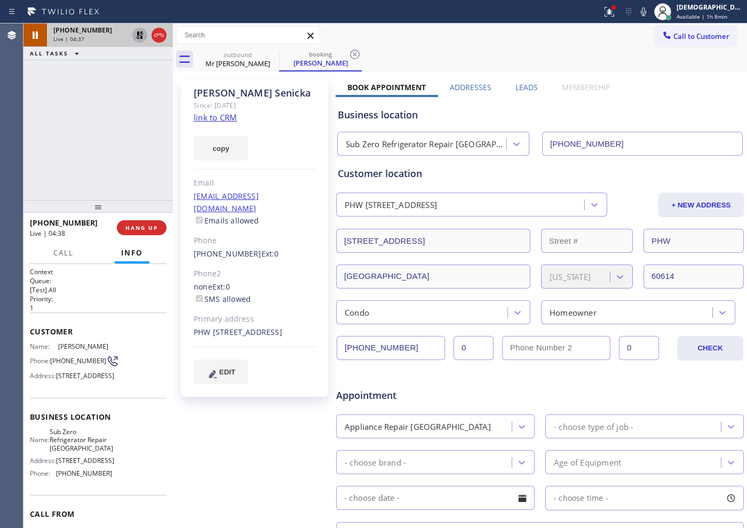
click at [140, 36] on icon at bounding box center [139, 35] width 13 height 13
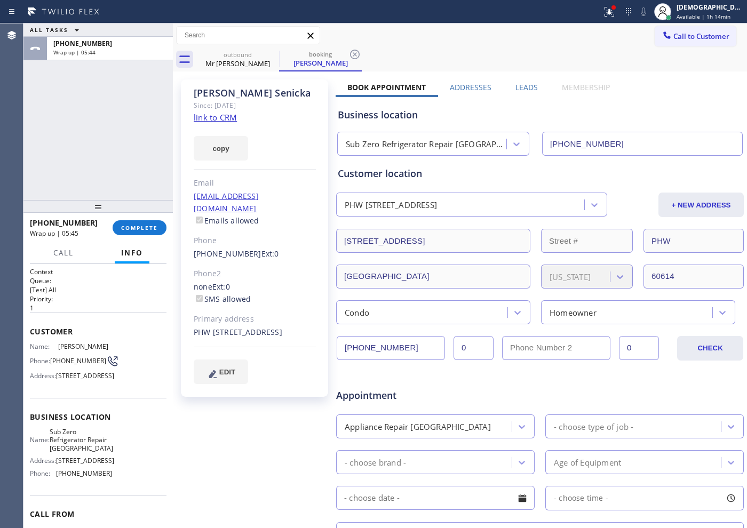
click at [156, 238] on div "[PHONE_NUMBER] Wrap up | 05:45 COMPLETE" at bounding box center [98, 228] width 137 height 28
click at [151, 233] on button "COMPLETE" at bounding box center [140, 227] width 54 height 15
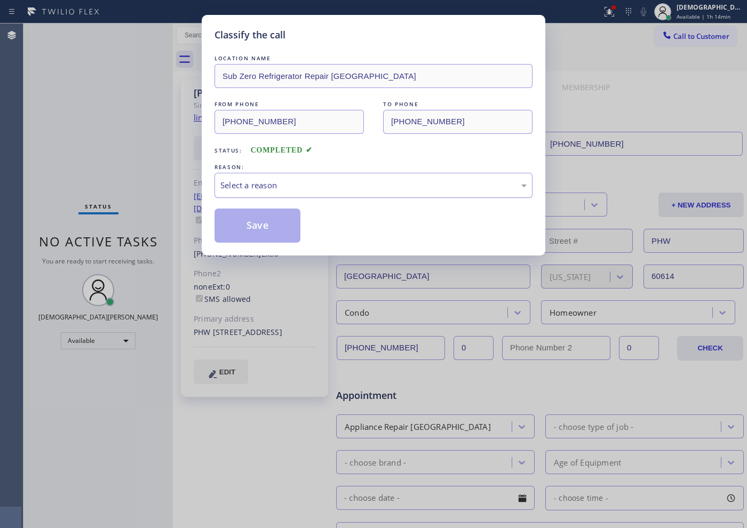
click at [271, 190] on div "Select a reason" at bounding box center [373, 185] width 306 height 12
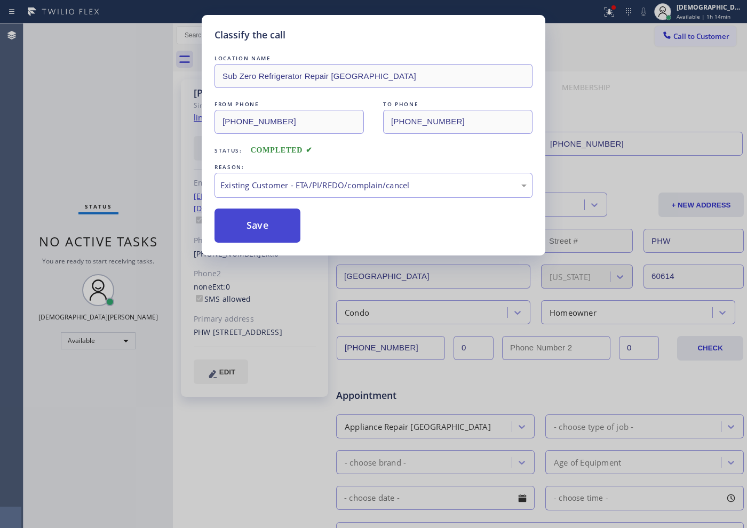
click at [259, 226] on button "Save" at bounding box center [257, 226] width 86 height 34
type input "[PHONE_NUMBER]"
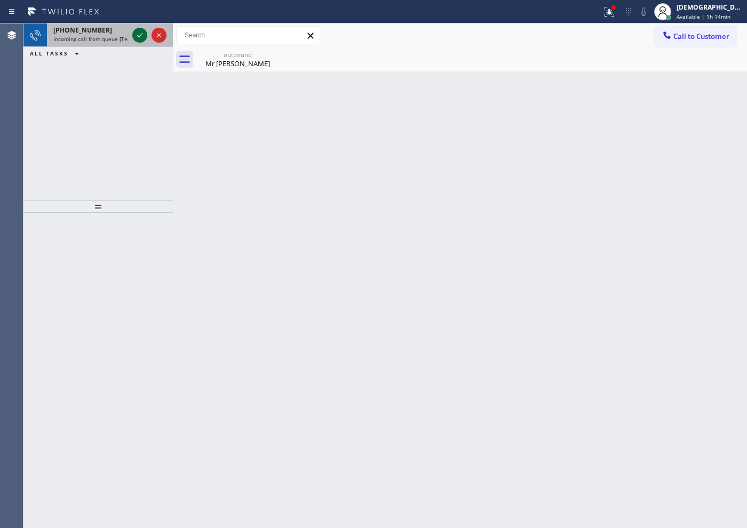
click at [135, 37] on icon at bounding box center [139, 35] width 13 height 13
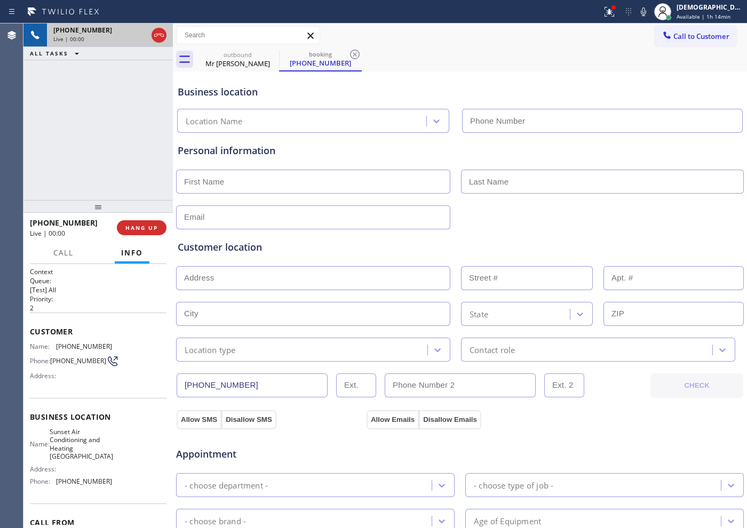
type input "[PHONE_NUMBER]"
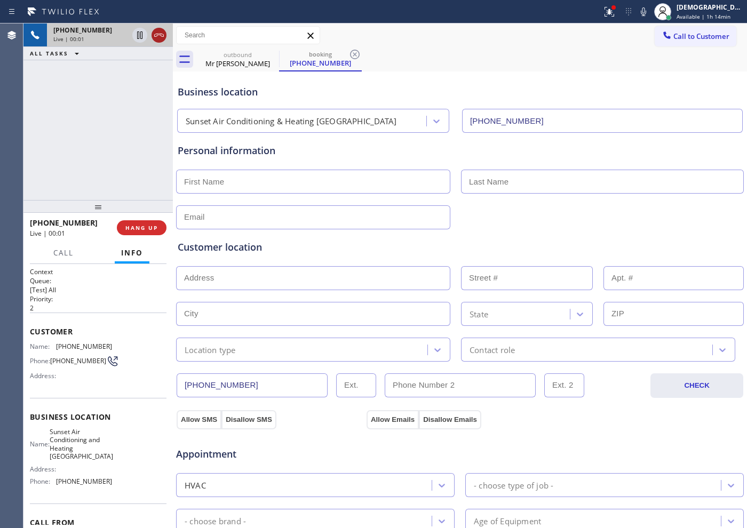
click at [158, 34] on icon at bounding box center [159, 35] width 13 height 13
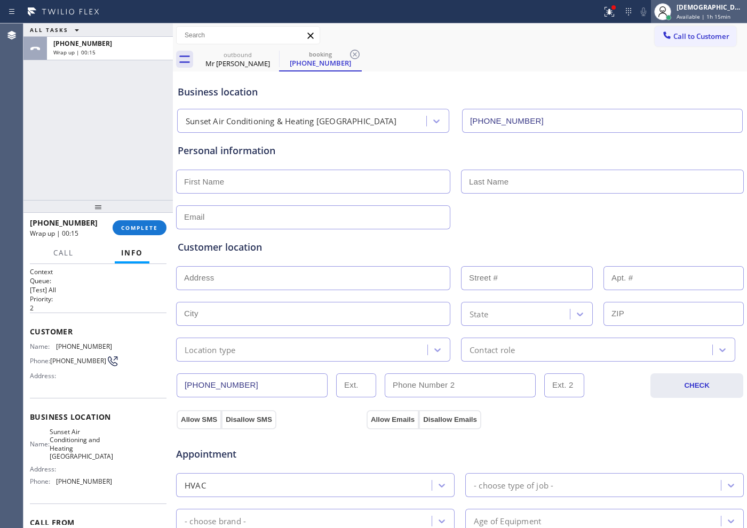
click at [702, 13] on span "Available | 1h 15min" at bounding box center [703, 16] width 54 height 7
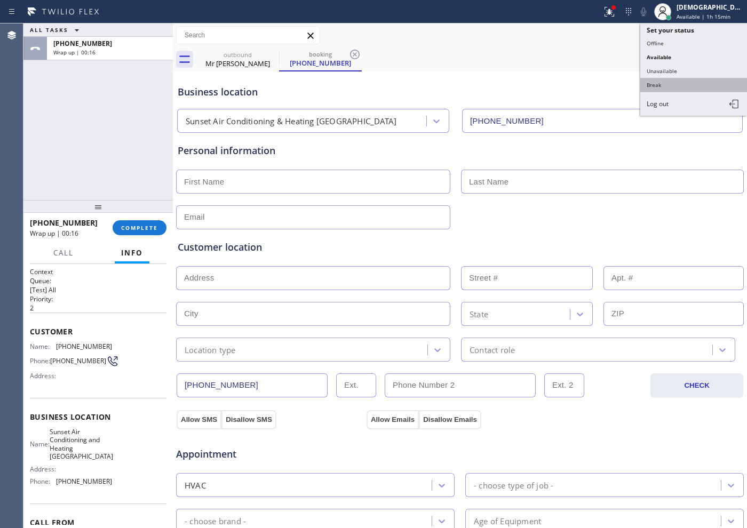
click at [653, 85] on button "Break" at bounding box center [693, 85] width 107 height 14
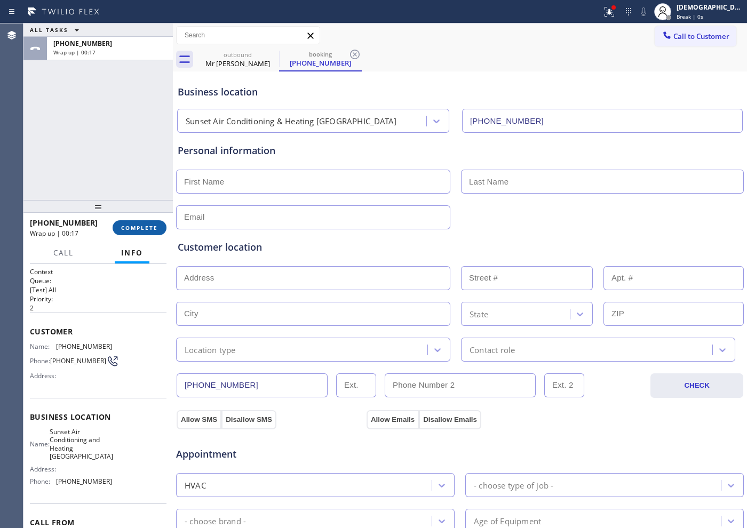
click at [158, 223] on button "COMPLETE" at bounding box center [140, 227] width 54 height 15
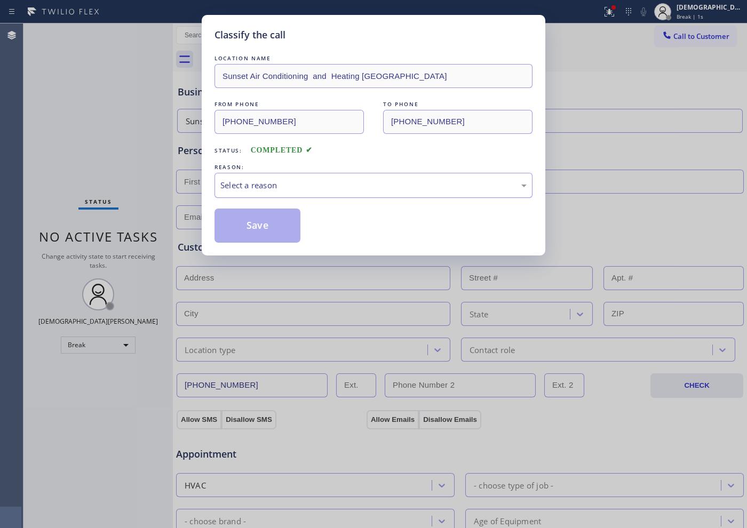
click at [306, 180] on div "Select a reason" at bounding box center [373, 185] width 306 height 12
click at [281, 219] on button "Save" at bounding box center [257, 226] width 86 height 34
type input "[PHONE_NUMBER]"
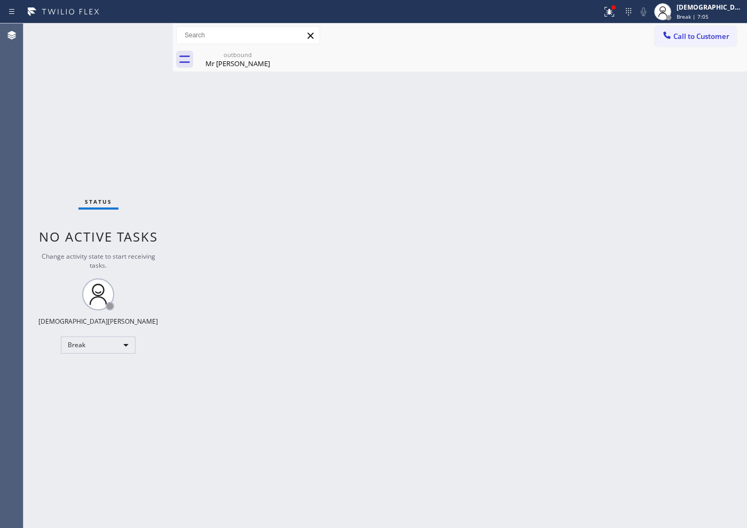
click at [44, 181] on div "Status No active tasks Change activity state to start receiving tasks. Christia…" at bounding box center [97, 275] width 149 height 505
drag, startPoint x: 83, startPoint y: 163, endPoint x: 114, endPoint y: 234, distance: 76.7
click at [83, 163] on div "Status No active tasks Change activity state to start receiving tasks. Christia…" at bounding box center [97, 275] width 149 height 505
click at [103, 350] on div "Break" at bounding box center [98, 345] width 75 height 17
click at [97, 380] on li "Unavailable" at bounding box center [97, 386] width 73 height 13
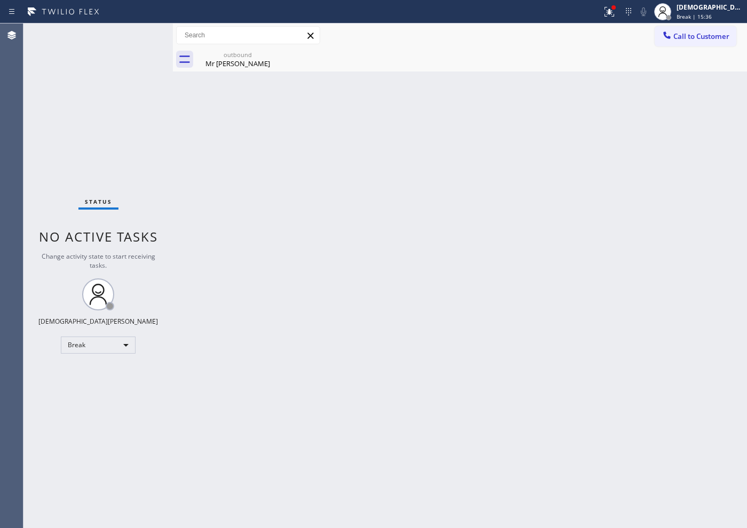
click at [99, 358] on div "Status No active tasks Change activity state to start receiving tasks. Christia…" at bounding box center [97, 275] width 149 height 505
click at [101, 347] on div "Break" at bounding box center [98, 345] width 75 height 17
click at [98, 378] on li "Available" at bounding box center [97, 373] width 73 height 13
click at [81, 173] on div "Status No active tasks You are ready to start receiving tasks. Christian Cinco …" at bounding box center [97, 275] width 149 height 505
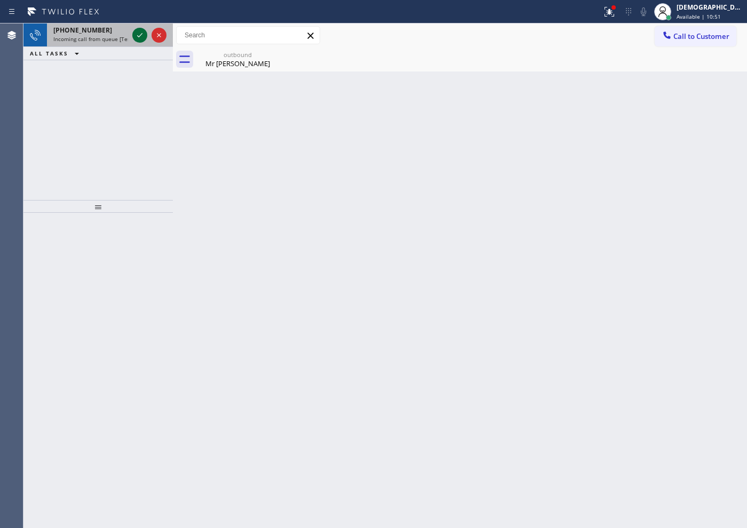
click at [133, 34] on icon at bounding box center [139, 35] width 13 height 13
click at [132, 33] on div at bounding box center [149, 34] width 38 height 23
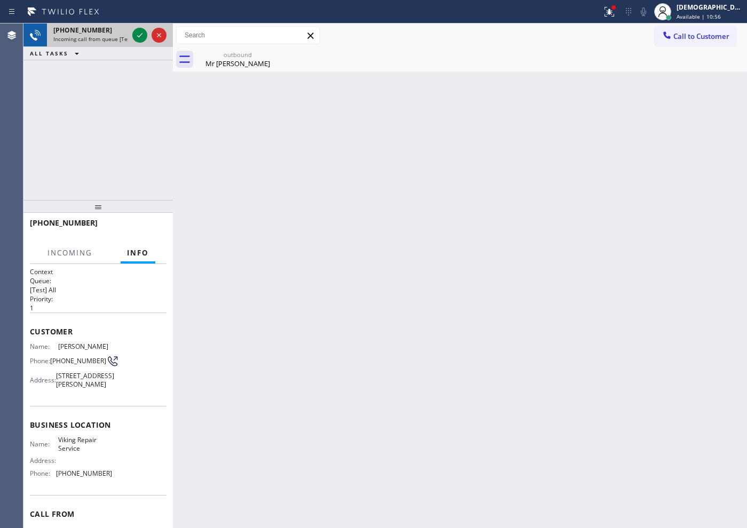
click at [132, 33] on div at bounding box center [149, 34] width 38 height 23
click at [134, 33] on icon at bounding box center [139, 35] width 13 height 13
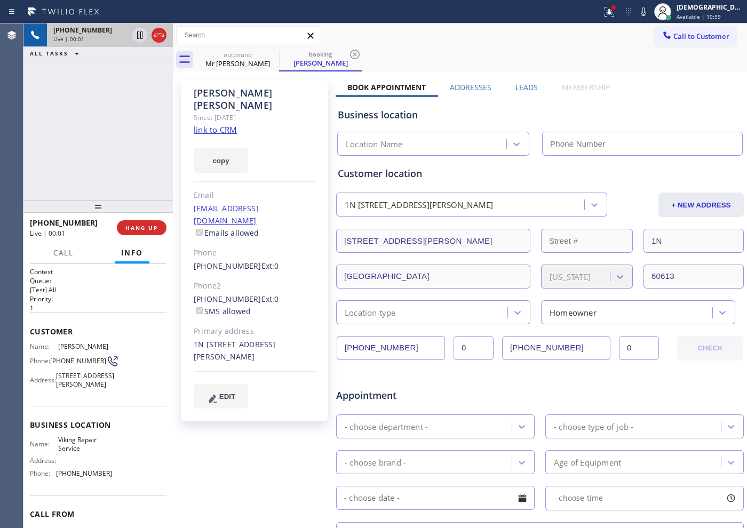
type input "[PHONE_NUMBER]"
click at [213, 124] on link "link to CRM" at bounding box center [215, 129] width 43 height 11
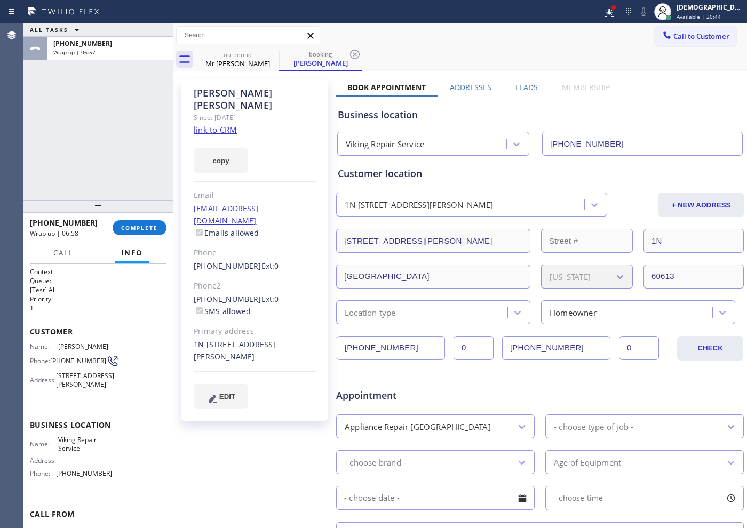
click at [140, 216] on div "[PHONE_NUMBER] Wrap up | 06:58 COMPLETE" at bounding box center [98, 228] width 137 height 28
click at [141, 226] on span "COMPLETE" at bounding box center [139, 227] width 37 height 7
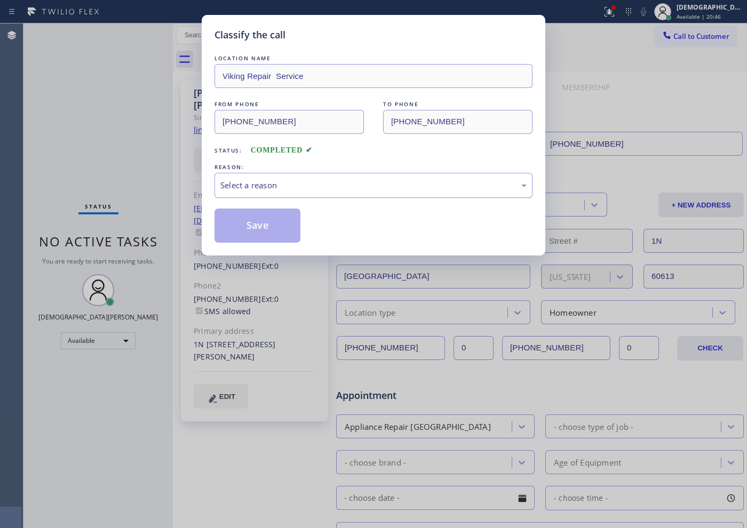
click at [277, 193] on div "Select a reason" at bounding box center [373, 185] width 318 height 25
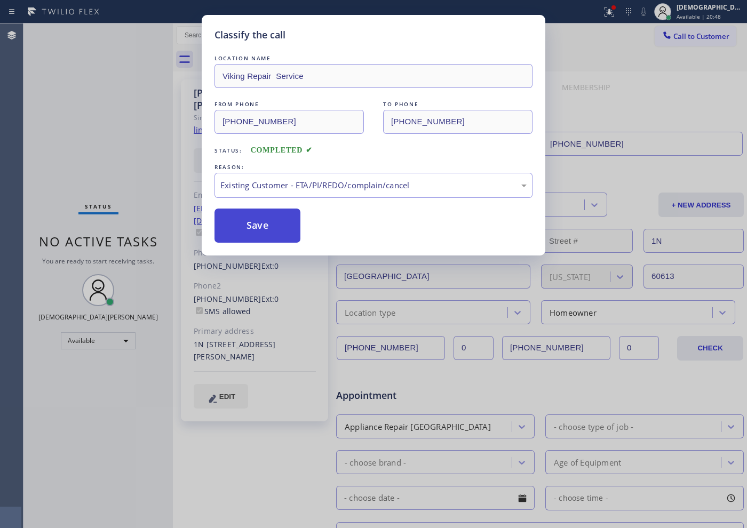
click at [265, 233] on button "Save" at bounding box center [257, 226] width 86 height 34
type input "[PHONE_NUMBER]"
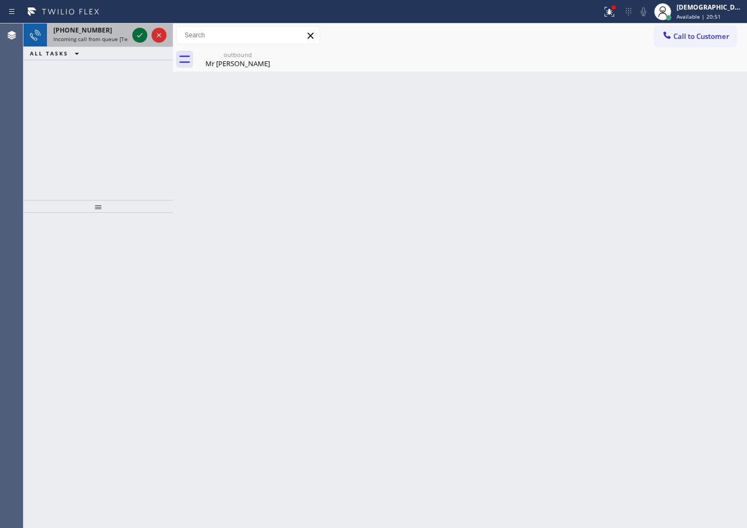
click at [142, 34] on icon at bounding box center [139, 35] width 5 height 4
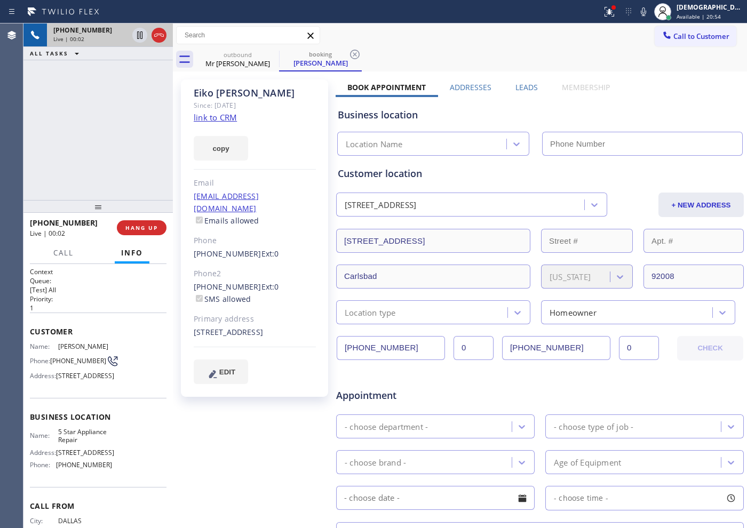
type input "[PHONE_NUMBER]"
click at [226, 115] on link "link to CRM" at bounding box center [215, 117] width 43 height 11
click at [163, 37] on icon at bounding box center [159, 35] width 13 height 13
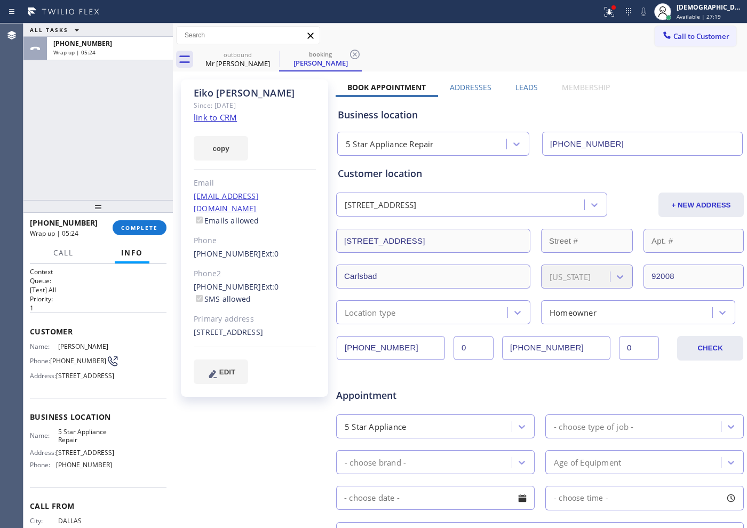
drag, startPoint x: 142, startPoint y: 159, endPoint x: 136, endPoint y: 174, distance: 16.0
click at [141, 160] on div "ALL TASKS ALL TASKS ACTIVE TASKS TASKS IN WRAP UP [PHONE_NUMBER] Wrap up | 05:24" at bounding box center [97, 111] width 149 height 177
click at [138, 224] on span "COMPLETE" at bounding box center [139, 227] width 37 height 7
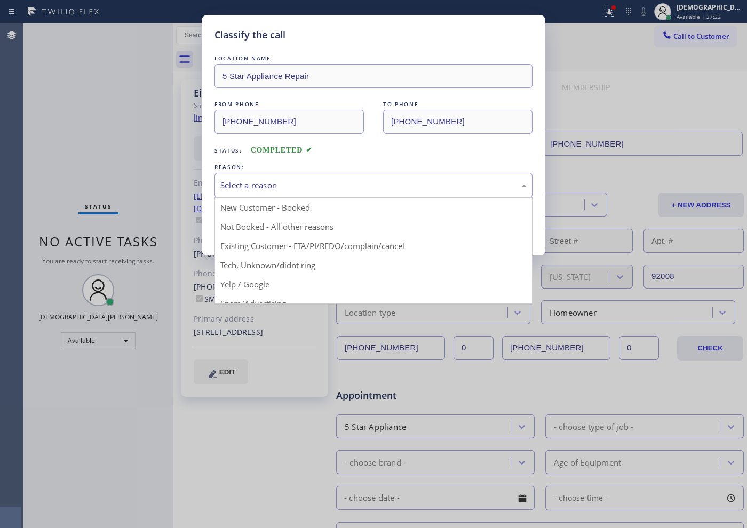
click at [351, 179] on div "Select a reason" at bounding box center [373, 185] width 306 height 12
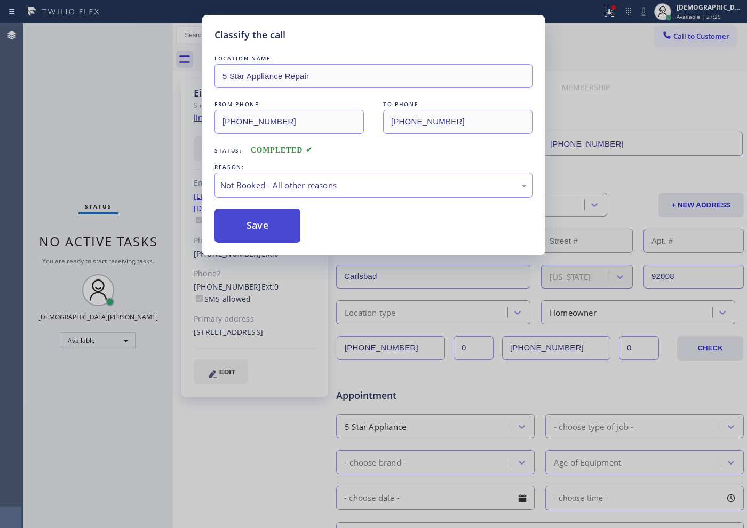
click at [276, 218] on button "Save" at bounding box center [257, 226] width 86 height 34
type input "[PHONE_NUMBER]"
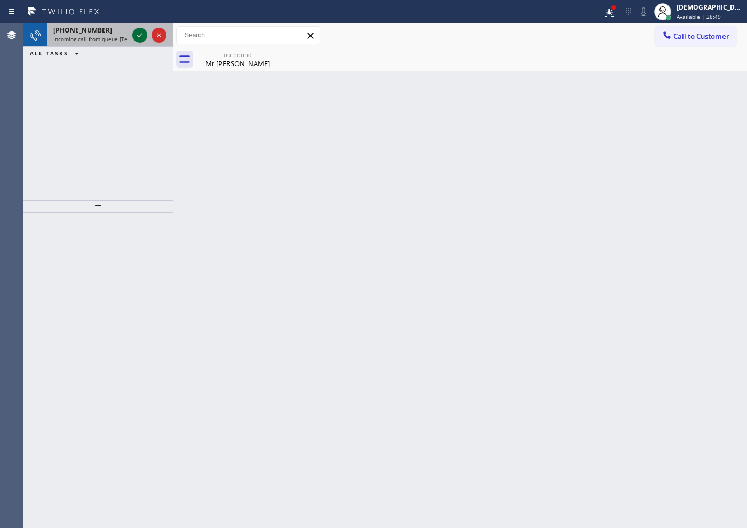
click at [135, 35] on icon at bounding box center [139, 35] width 13 height 13
click at [141, 31] on icon at bounding box center [139, 35] width 13 height 13
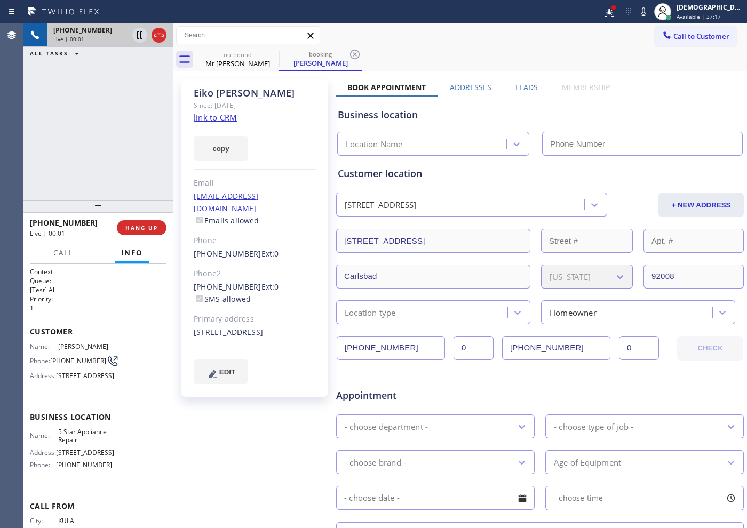
type input "[PHONE_NUMBER]"
click at [218, 118] on link "link to CRM" at bounding box center [215, 117] width 43 height 11
click at [132, 39] on div at bounding box center [139, 35] width 15 height 13
click at [137, 35] on icon at bounding box center [139, 35] width 13 height 13
click at [158, 38] on icon at bounding box center [159, 35] width 13 height 13
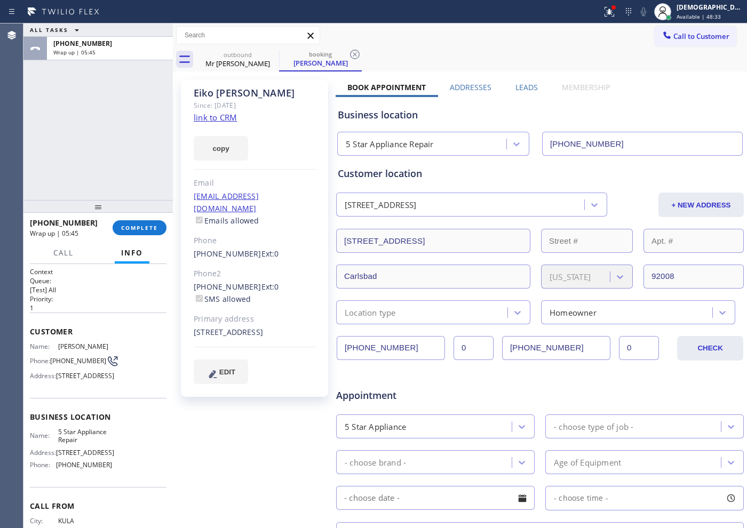
click at [78, 140] on div "ALL TASKS ALL TASKS ACTIVE TASKS TASKS IN WRAP UP [PHONE_NUMBER] Wrap up | 05:45" at bounding box center [97, 111] width 149 height 177
click at [135, 229] on span "COMPLETE" at bounding box center [139, 227] width 37 height 7
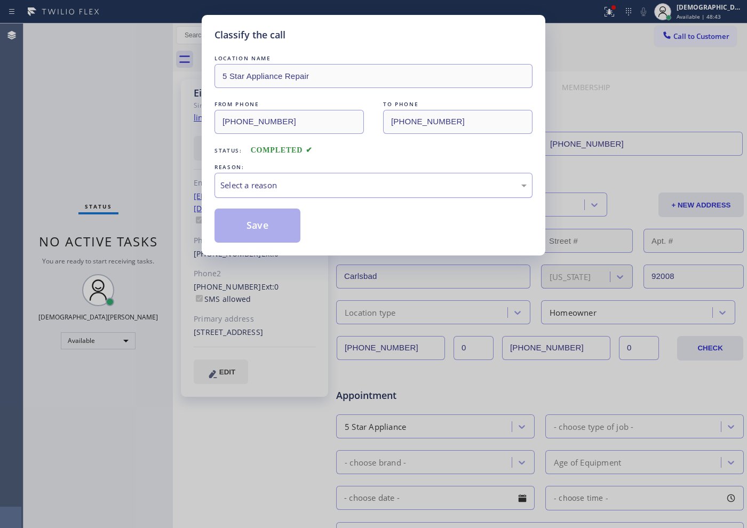
click at [308, 188] on div "Select a reason" at bounding box center [373, 185] width 306 height 12
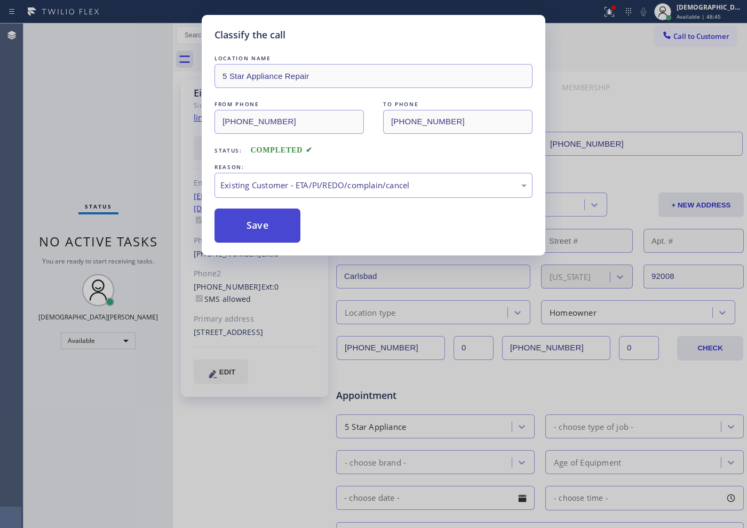
click at [273, 226] on button "Save" at bounding box center [257, 226] width 86 height 34
type input "[PHONE_NUMBER]"
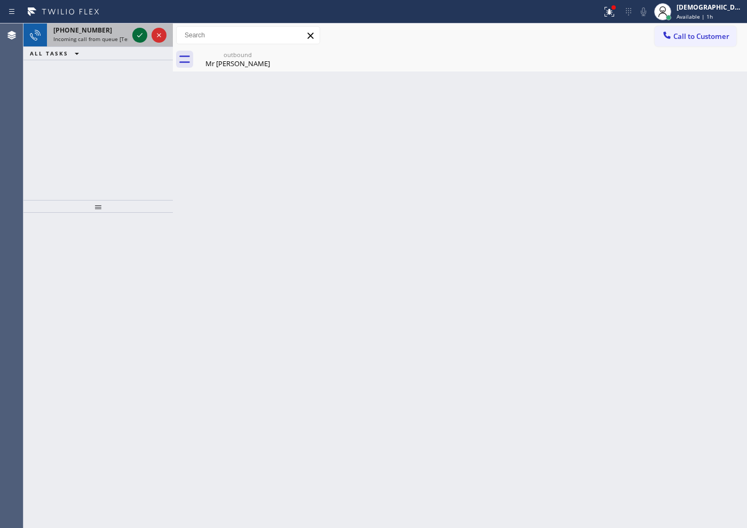
click at [144, 34] on icon at bounding box center [139, 35] width 13 height 13
click at [139, 37] on icon at bounding box center [139, 35] width 13 height 13
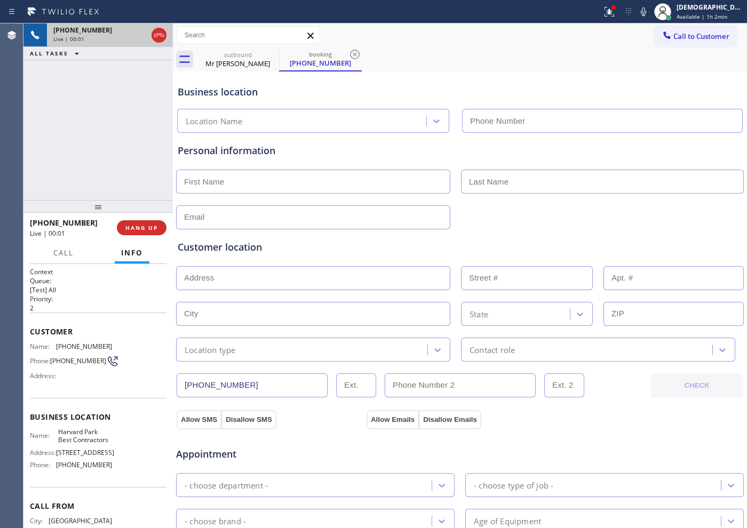
type input "[PHONE_NUMBER]"
click at [156, 33] on icon at bounding box center [159, 35] width 13 height 13
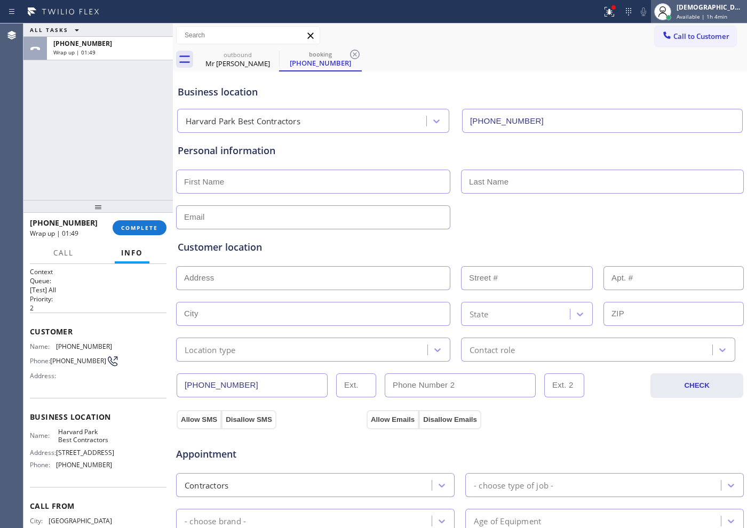
click at [706, 15] on span "Available | 1h 4min" at bounding box center [701, 16] width 51 height 7
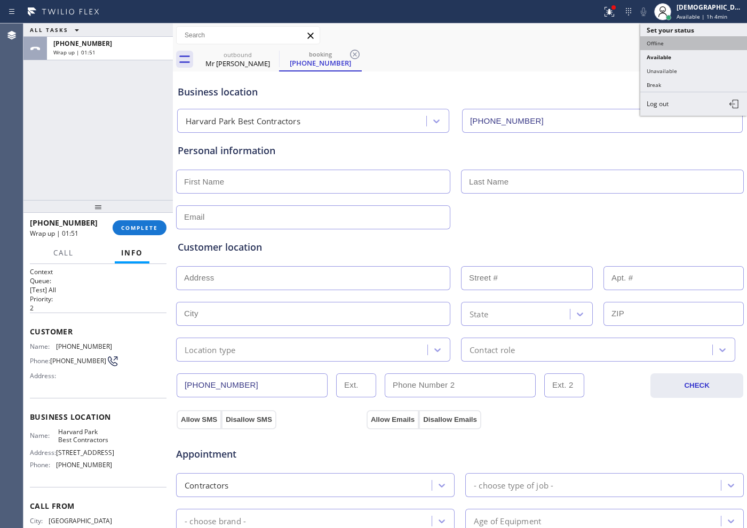
click at [703, 44] on button "Offline" at bounding box center [693, 43] width 107 height 14
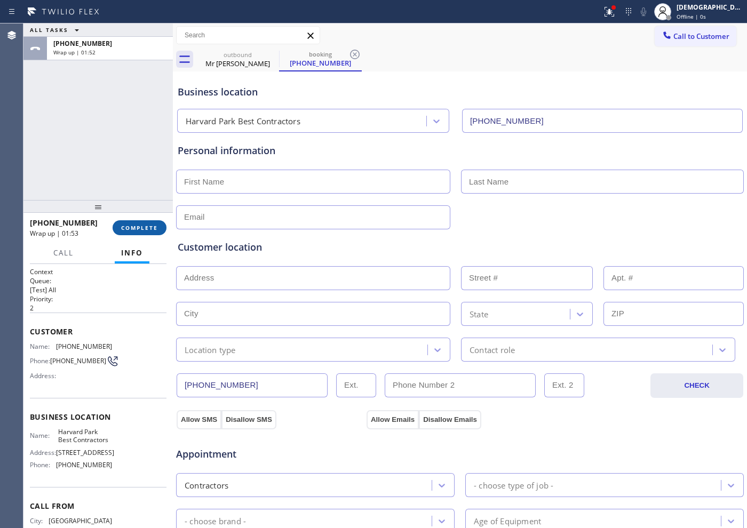
click at [143, 233] on button "COMPLETE" at bounding box center [140, 227] width 54 height 15
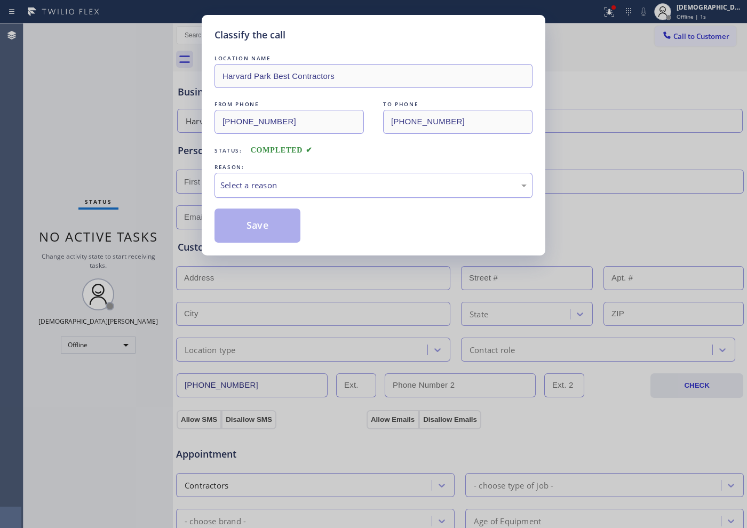
click at [287, 188] on div "Select a reason" at bounding box center [373, 185] width 306 height 12
click at [268, 225] on button "Save" at bounding box center [257, 226] width 86 height 34
type input "[PHONE_NUMBER]"
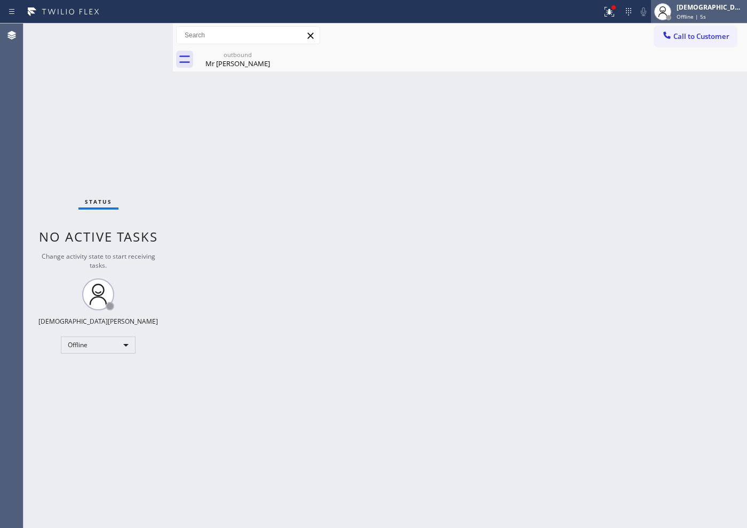
click at [706, 13] on span "Offline | 5s" at bounding box center [690, 16] width 29 height 7
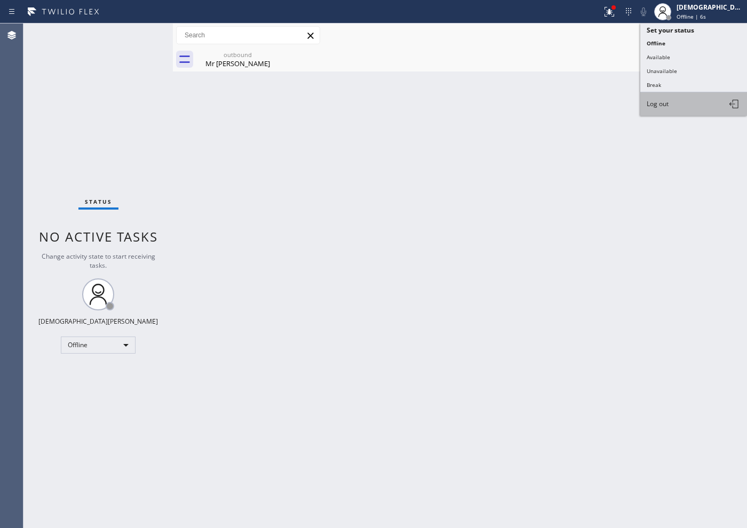
click at [691, 101] on button "Log out" at bounding box center [693, 103] width 107 height 23
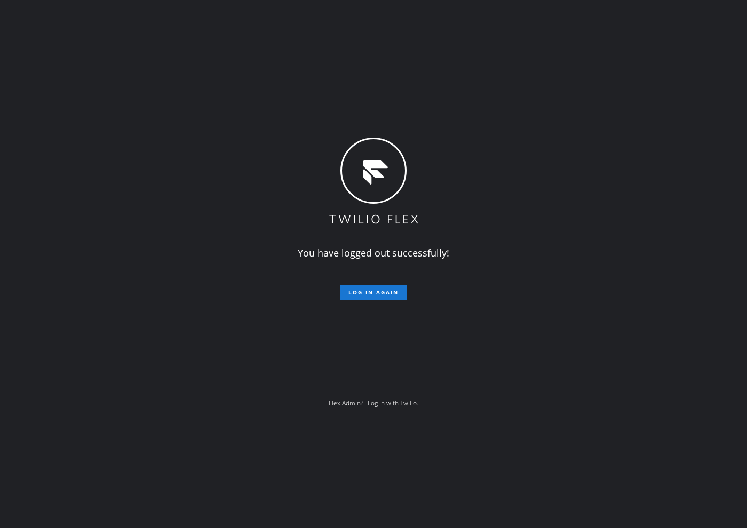
drag, startPoint x: 70, startPoint y: 140, endPoint x: 84, endPoint y: 148, distance: 15.3
click at [70, 140] on div "You have logged out successfully! Log in again Flex Admin? Log in with Twilio." at bounding box center [373, 264] width 747 height 528
click at [70, 86] on div "You have logged out successfully! Log in again Flex Admin? Log in with Twilio." at bounding box center [373, 264] width 747 height 528
click at [63, 179] on div "You have logged out successfully! Log in again Flex Admin? Log in with Twilio." at bounding box center [373, 264] width 747 height 528
